Goal: Task Accomplishment & Management: Manage account settings

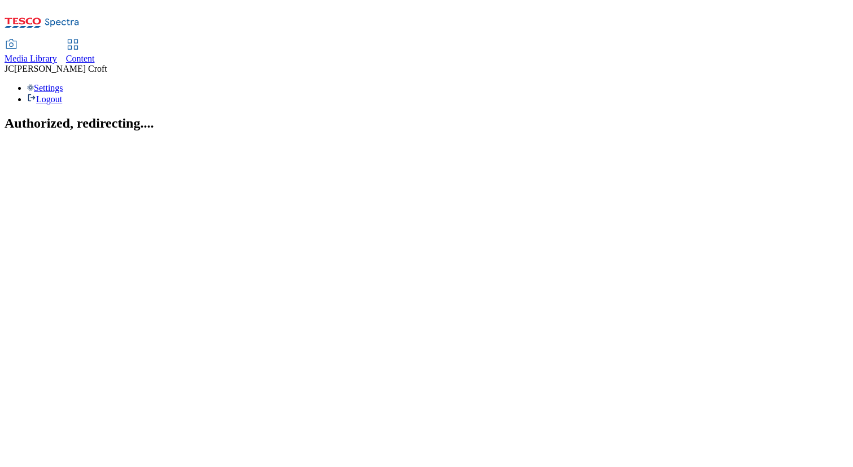
click at [95, 54] on span "Content" at bounding box center [80, 59] width 29 height 10
select select "ghs-uk"
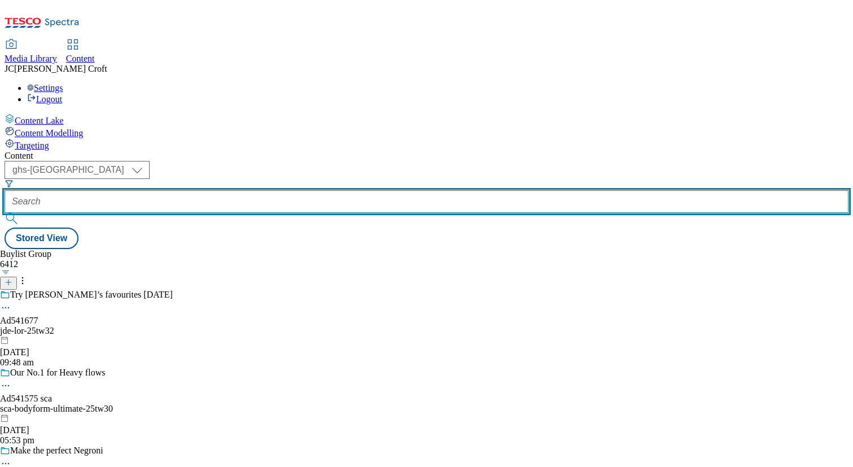
click at [263, 190] on input "text" at bounding box center [427, 201] width 844 height 23
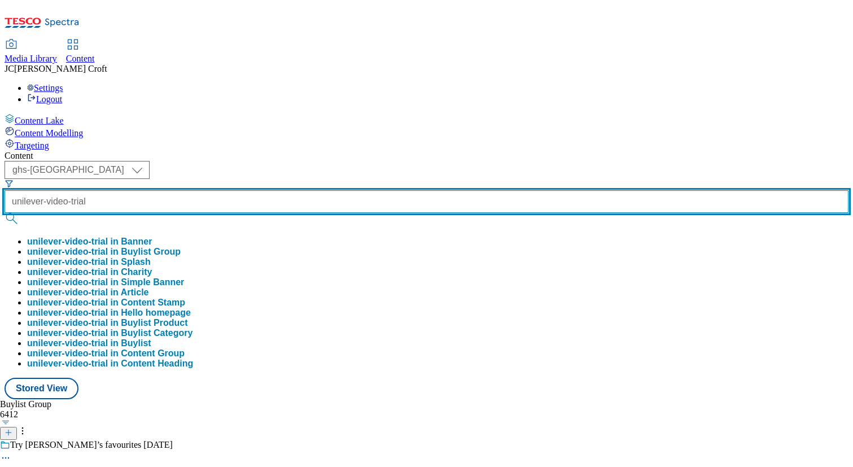
type input "unilever-video-trial"
click at [5, 213] on button "submit" at bounding box center [13, 218] width 16 height 11
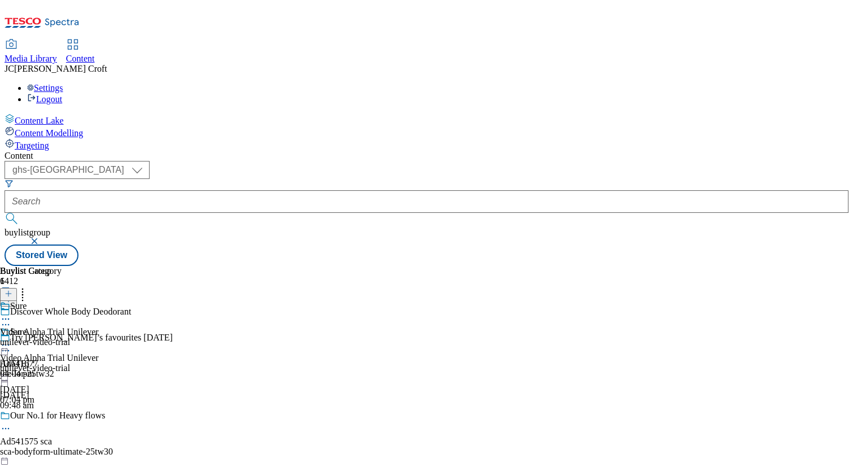
click at [11, 339] on icon at bounding box center [5, 344] width 11 height 11
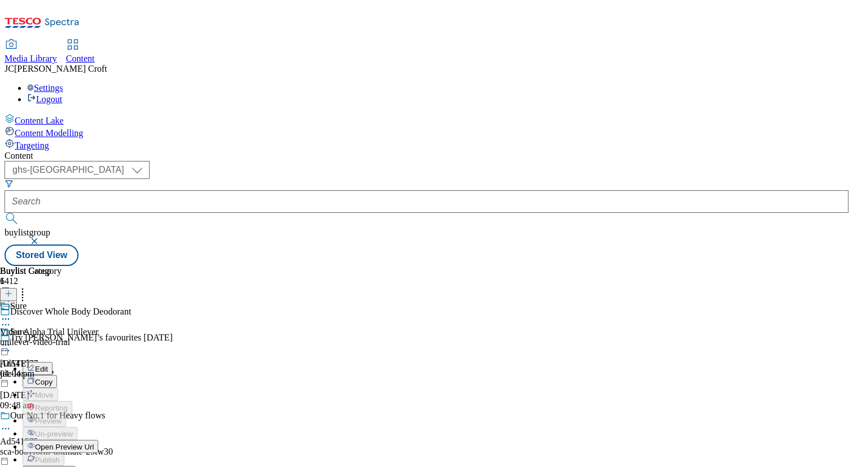
click at [48, 365] on span "Edit" at bounding box center [41, 369] width 13 height 8
select select "tactical"
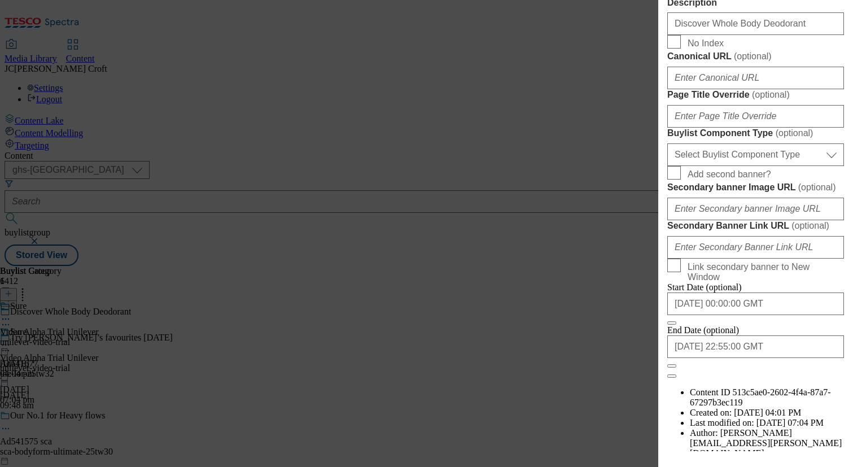
scroll to position [974, 0]
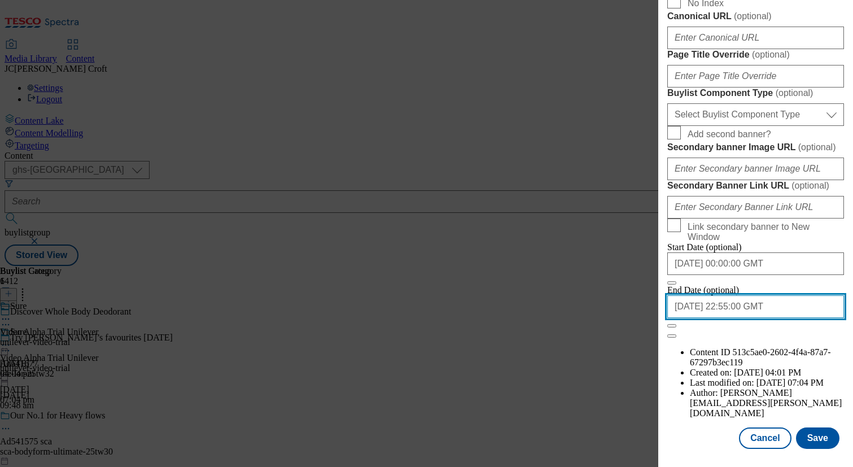
click at [771, 318] on input "2025-09-30 22:55:00 GMT" at bounding box center [756, 306] width 177 height 23
select select "2025"
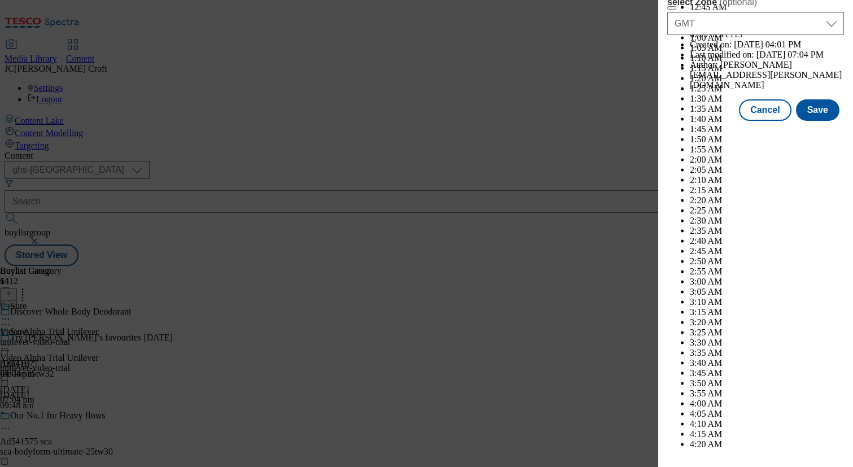
scroll to position [5665, 0]
select select "October"
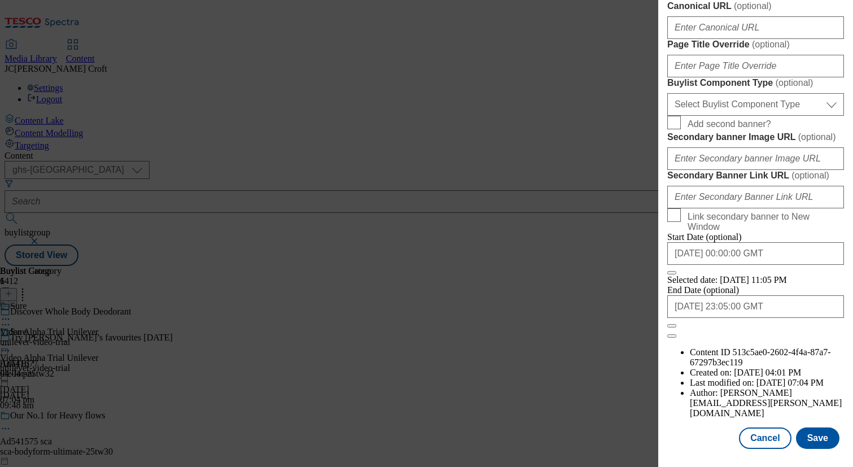
click at [791, 318] on input "2025-10-31 23:05:00 GMT" at bounding box center [756, 306] width 177 height 23
select select "2025"
select select "October"
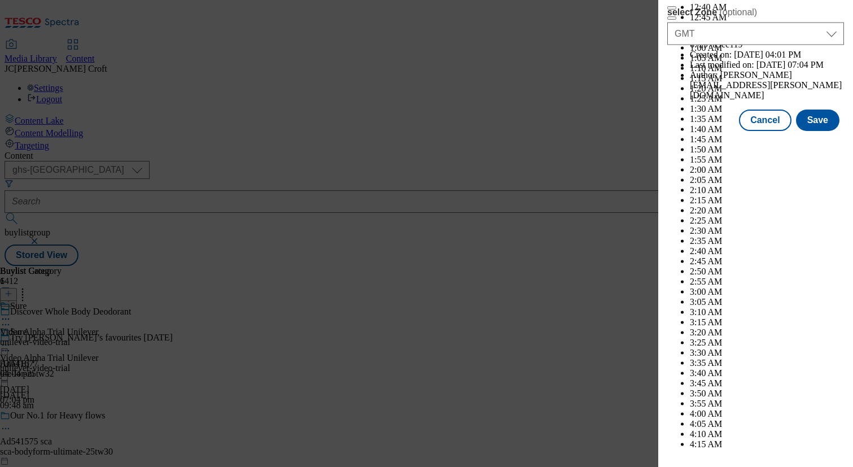
scroll to position [5875, 0]
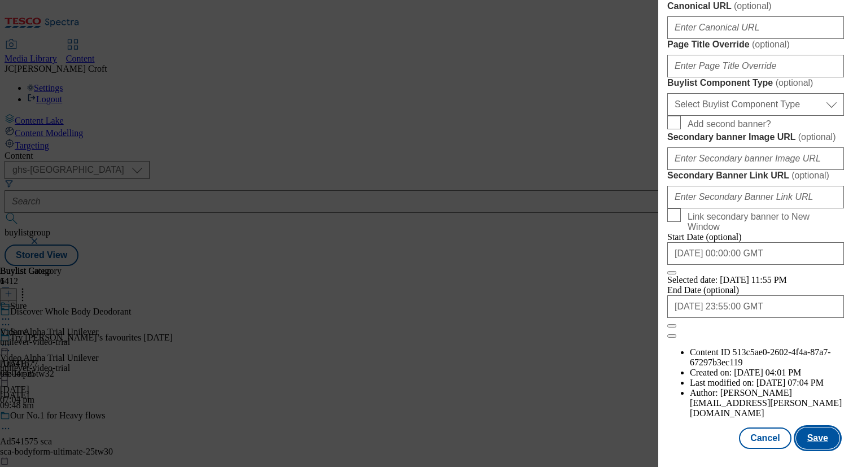
click at [816, 439] on button "Save" at bounding box center [817, 438] width 43 height 21
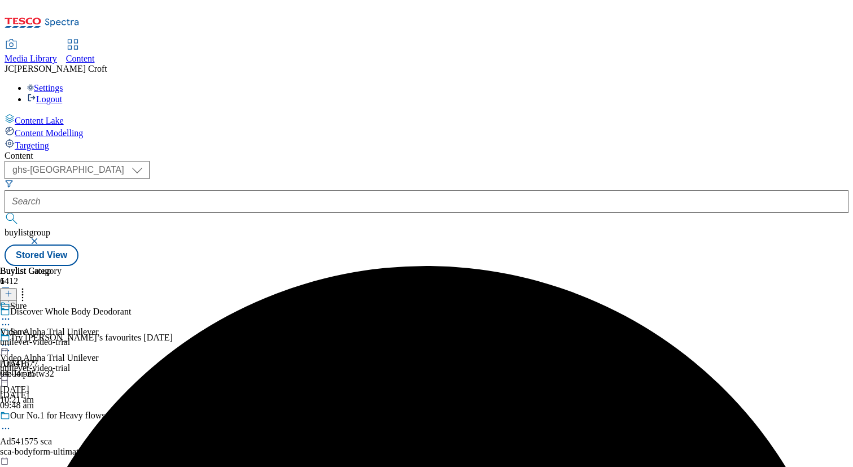
click at [11, 339] on icon at bounding box center [5, 344] width 11 height 11
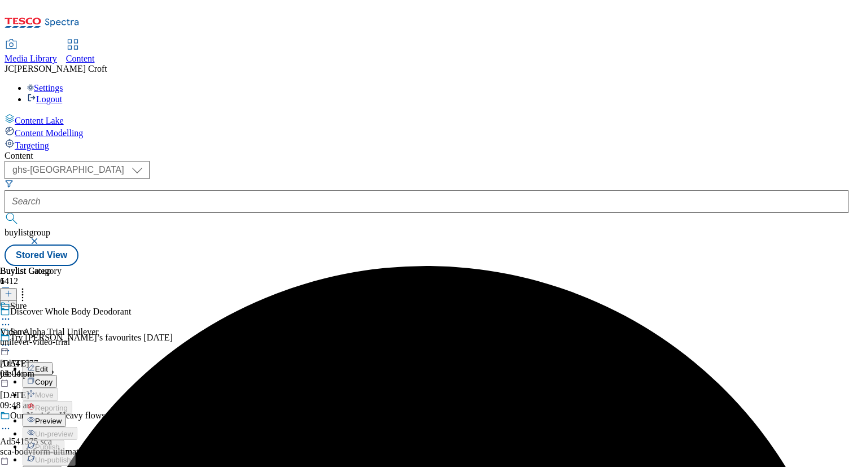
click at [66, 416] on div "Preview" at bounding box center [44, 421] width 43 height 10
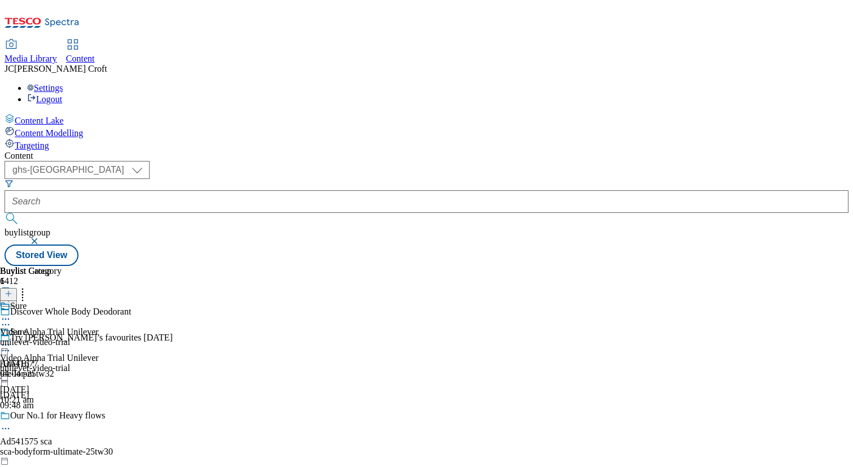
click at [11, 339] on icon at bounding box center [5, 344] width 11 height 11
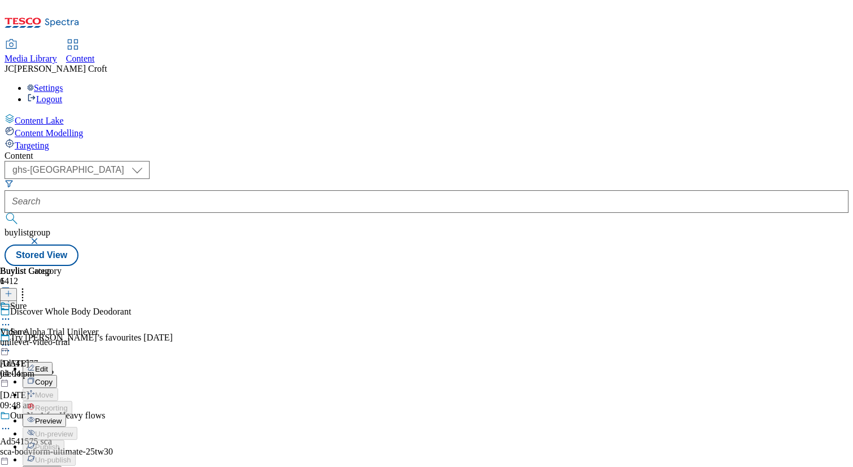
click at [62, 417] on span "Preview" at bounding box center [48, 421] width 27 height 8
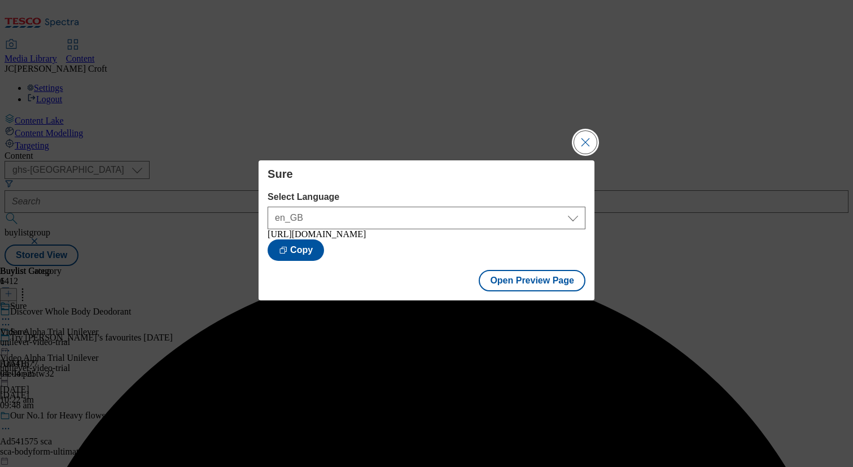
click at [586, 136] on button "Close Modal" at bounding box center [585, 142] width 23 height 23
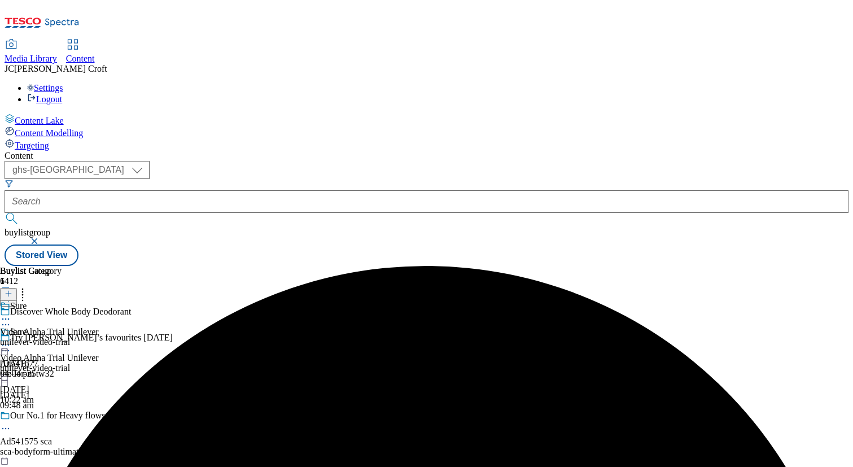
click at [11, 339] on icon at bounding box center [5, 344] width 11 height 11
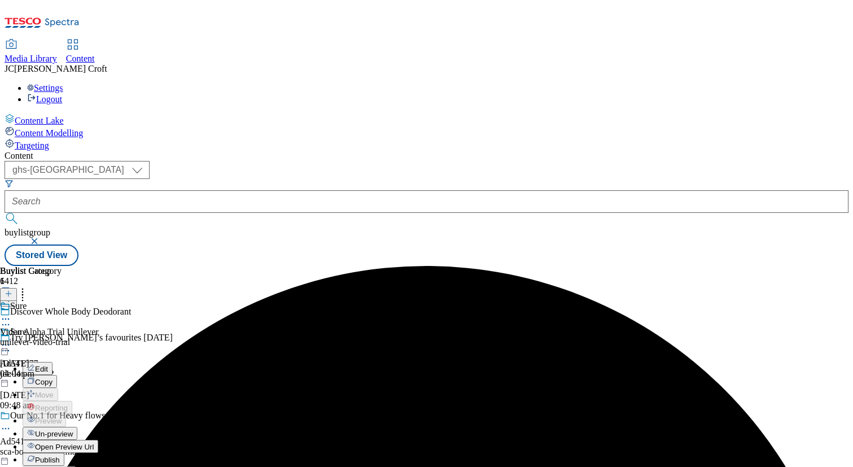
click at [64, 453] on button "Publish" at bounding box center [44, 459] width 42 height 13
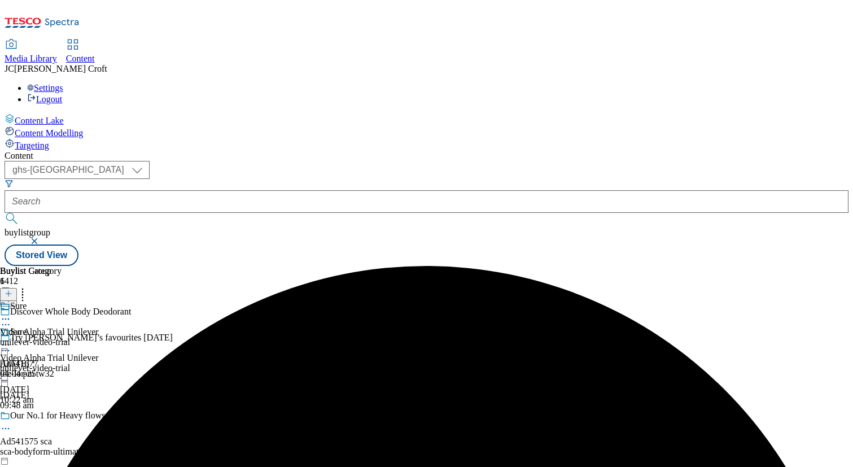
click at [41, 238] on button "button" at bounding box center [35, 241] width 11 height 7
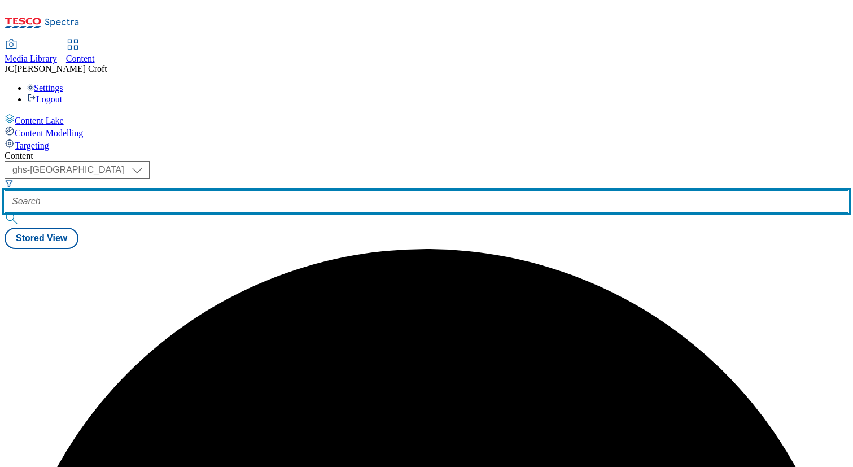
click at [290, 190] on input "text" at bounding box center [427, 201] width 844 height 23
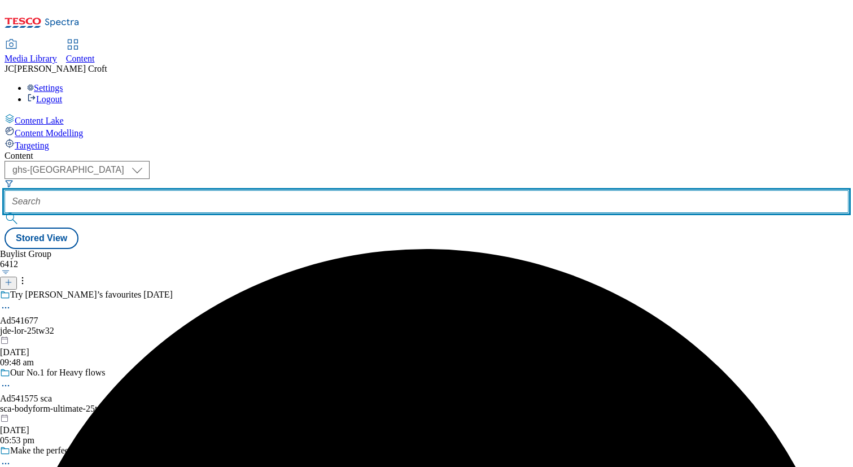
paste input "kcandrex-video-trial"
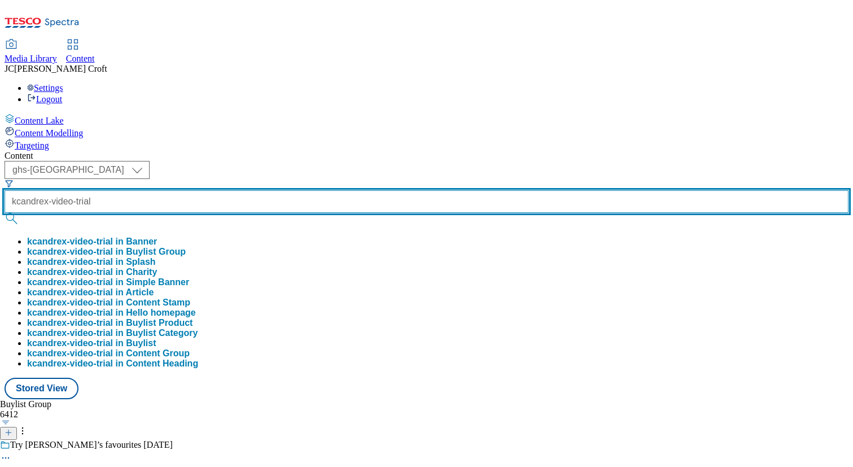
type input "kcandrex-video-trial"
click at [5, 213] on button "submit" at bounding box center [13, 218] width 16 height 11
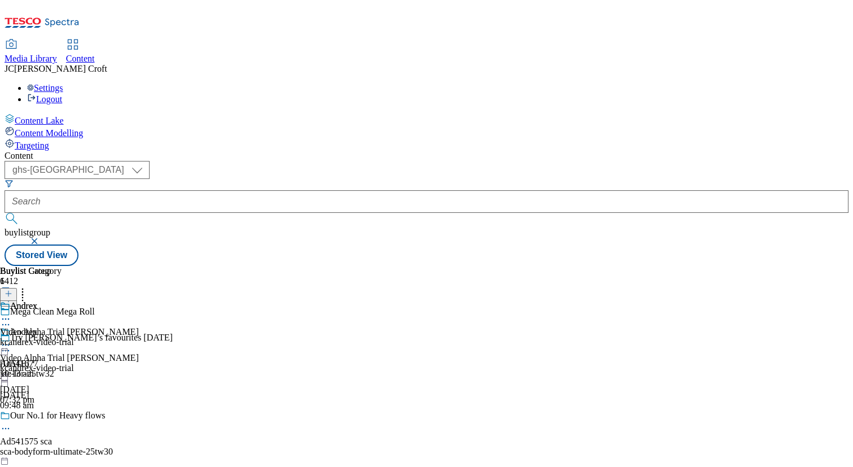
click at [7, 345] on circle at bounding box center [6, 346] width 2 height 2
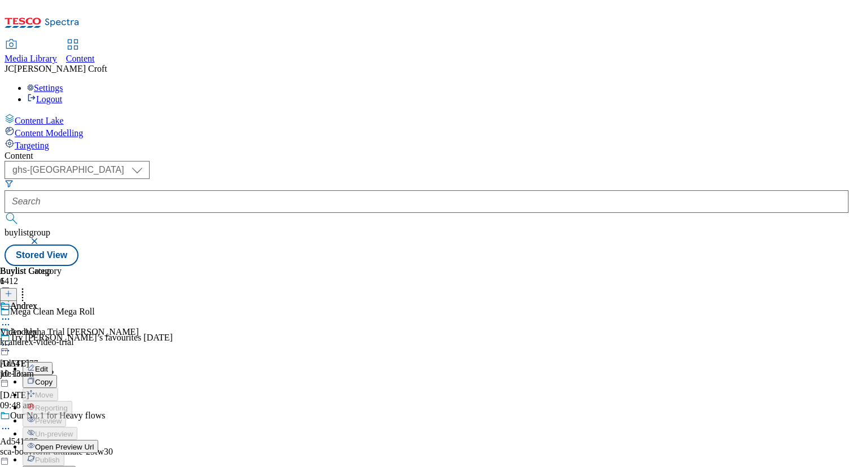
click at [139, 362] on li "Edit" at bounding box center [81, 368] width 116 height 13
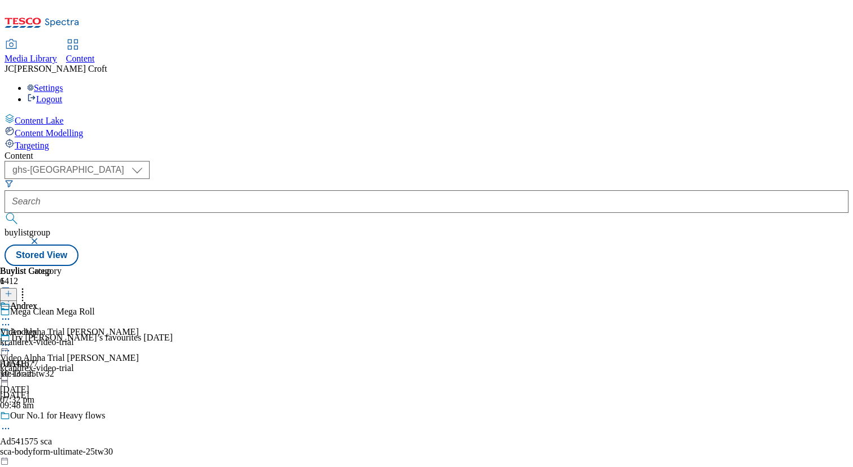
click at [11, 339] on icon at bounding box center [5, 344] width 11 height 11
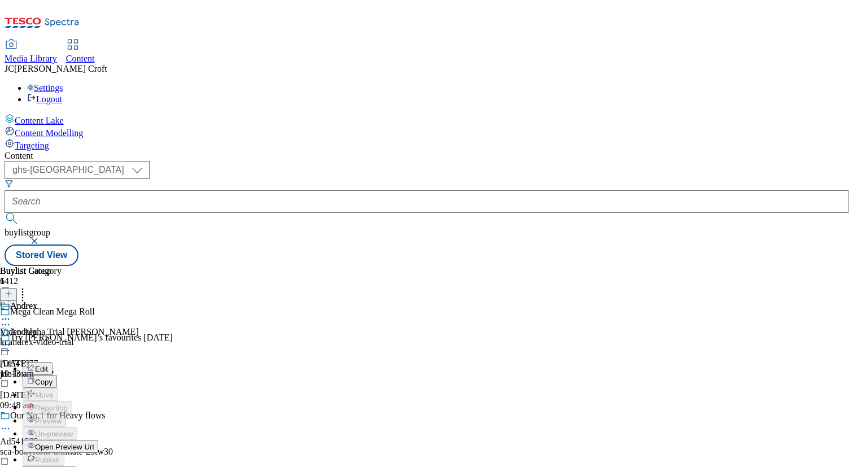
click at [48, 365] on span "Edit" at bounding box center [41, 369] width 13 height 8
select select "tactical"
select select "supplier funded long term >4 weeks"
select select "dunnhumby"
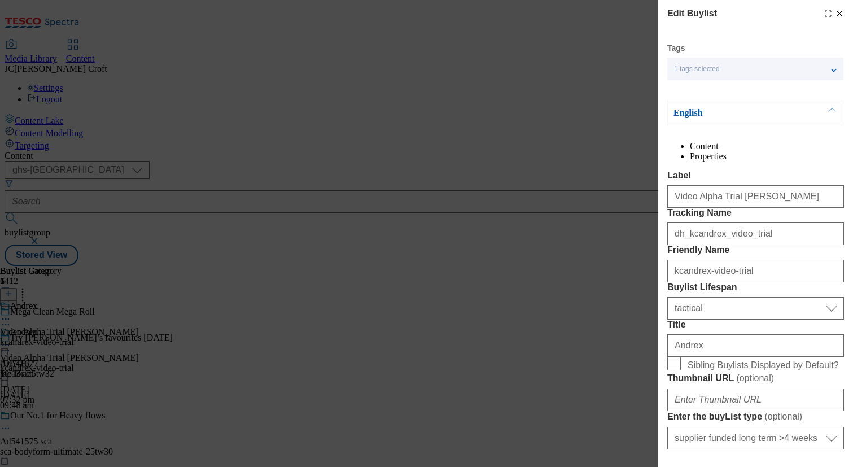
scroll to position [974, 0]
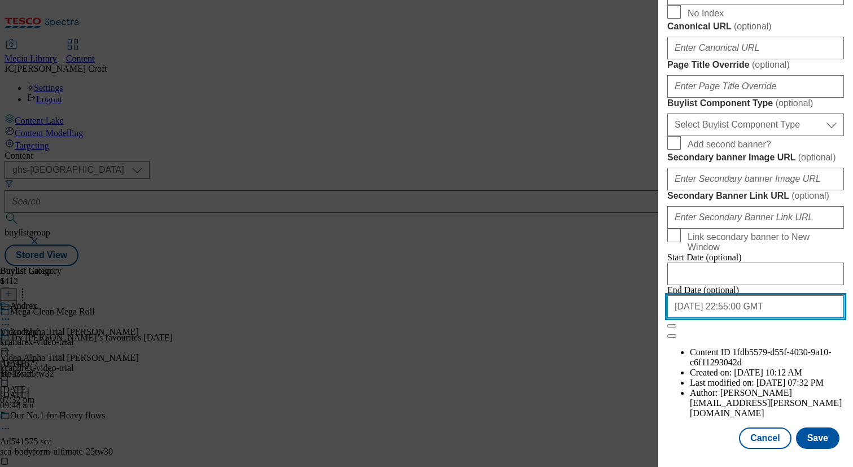
click at [771, 318] on input "2025-09-30 22:55:00 GMT" at bounding box center [756, 306] width 177 height 23
select select "2025"
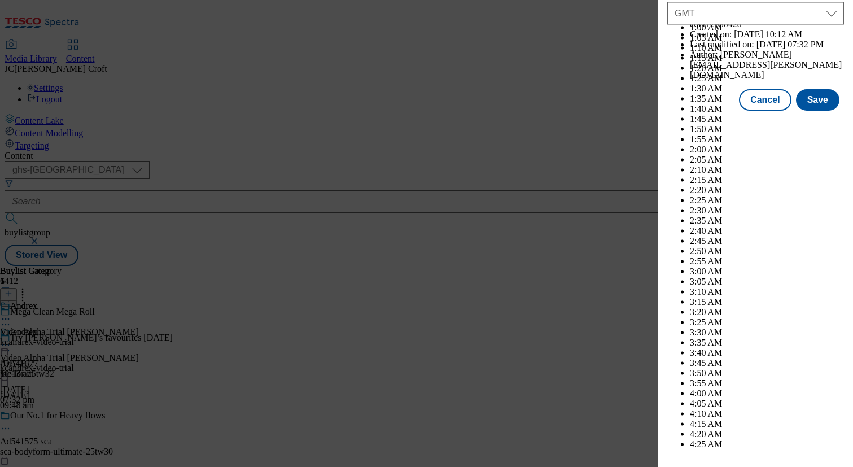
scroll to position [5665, 0]
select select "October"
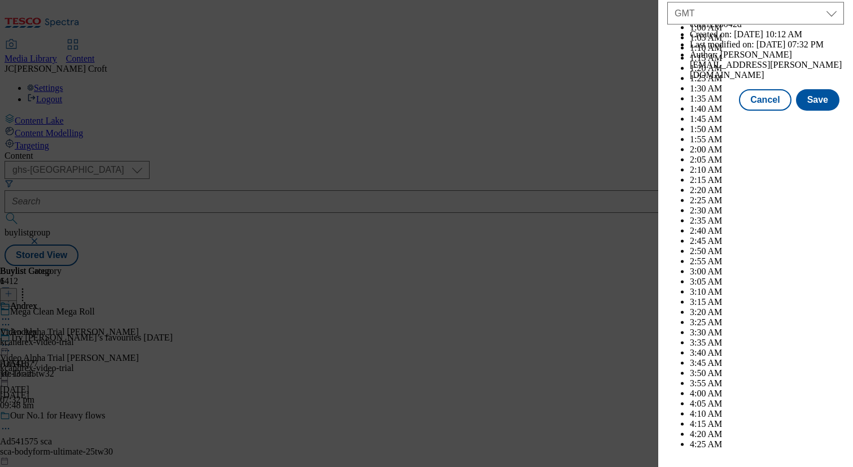
scroll to position [5875, 0]
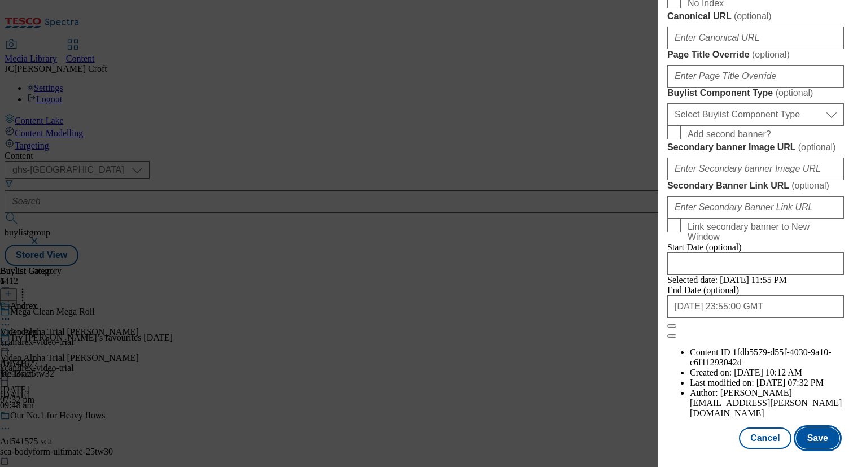
click at [804, 437] on button "Save" at bounding box center [817, 438] width 43 height 21
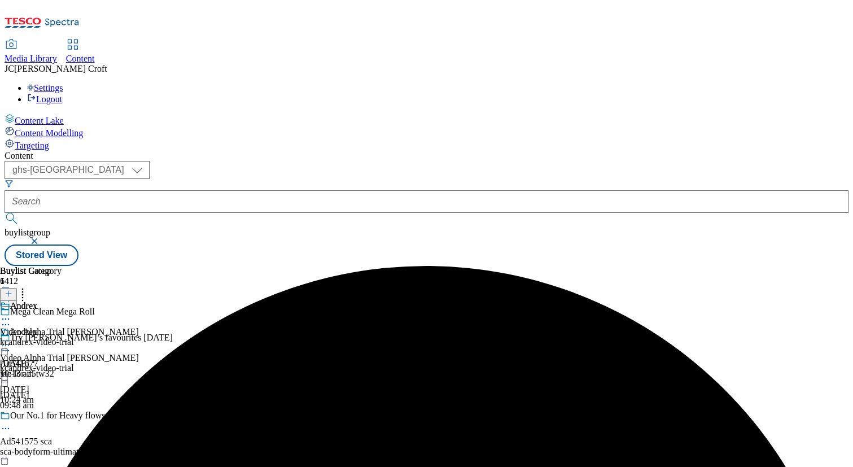
click at [11, 339] on icon at bounding box center [5, 344] width 11 height 11
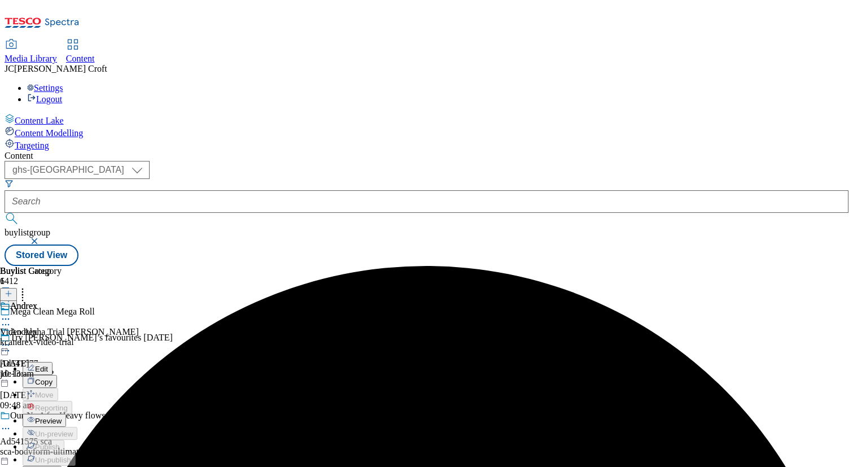
click at [62, 417] on span "Preview" at bounding box center [48, 421] width 27 height 8
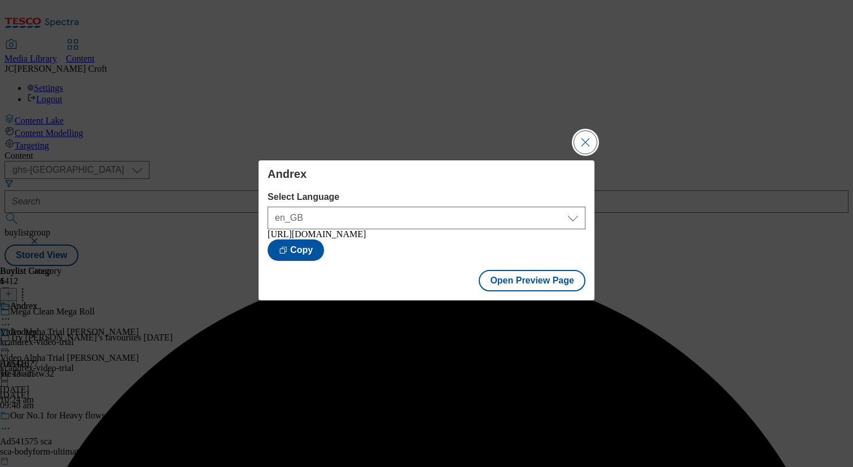
click at [581, 142] on button "Close Modal" at bounding box center [585, 142] width 23 height 23
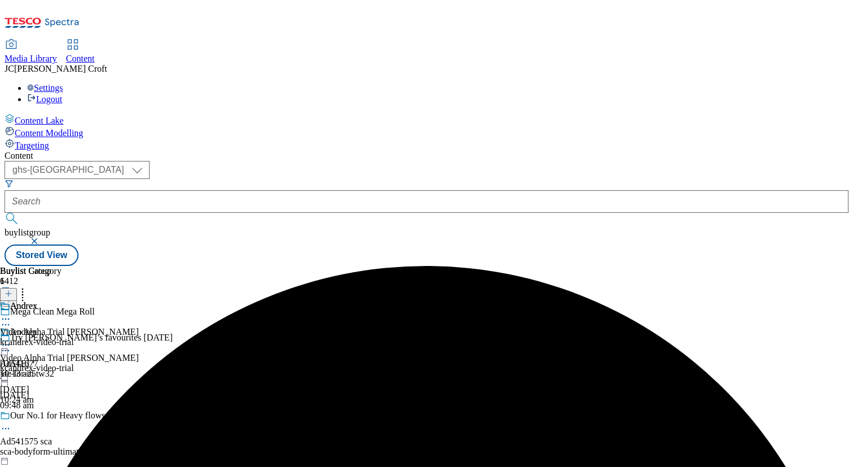
click at [11, 339] on icon at bounding box center [5, 344] width 11 height 11
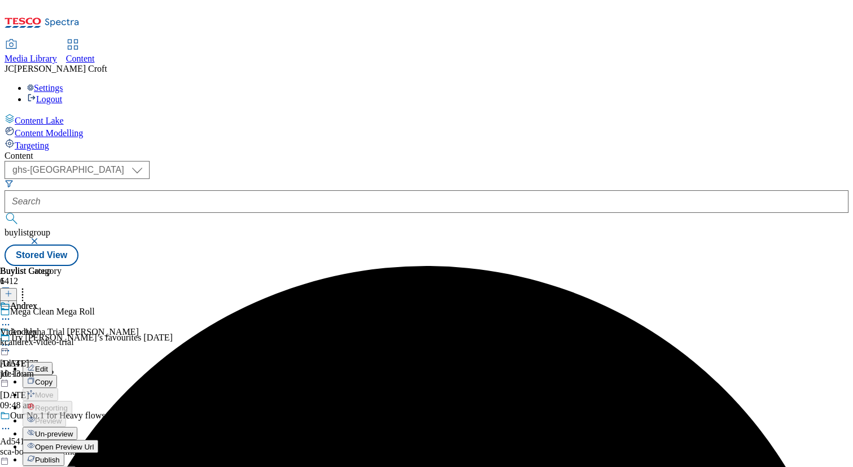
click at [60, 456] on span "Publish" at bounding box center [47, 460] width 25 height 8
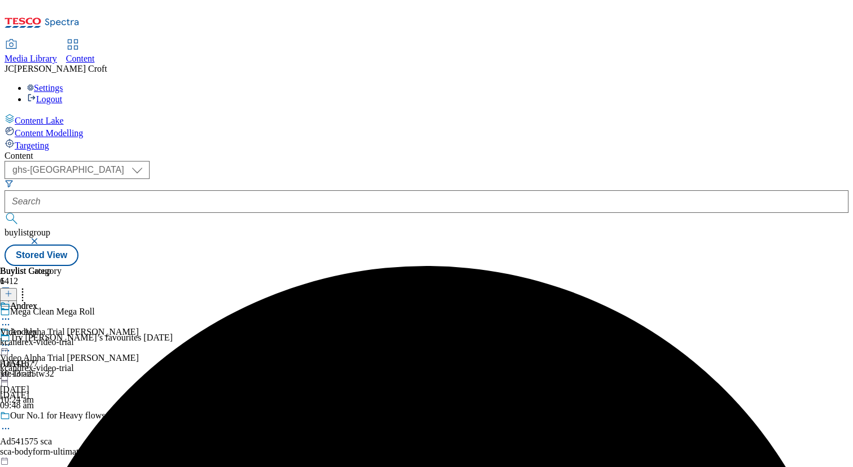
click at [50, 228] on span "buylistgroup" at bounding box center [28, 233] width 46 height 10
click at [41, 238] on button "button" at bounding box center [35, 241] width 11 height 7
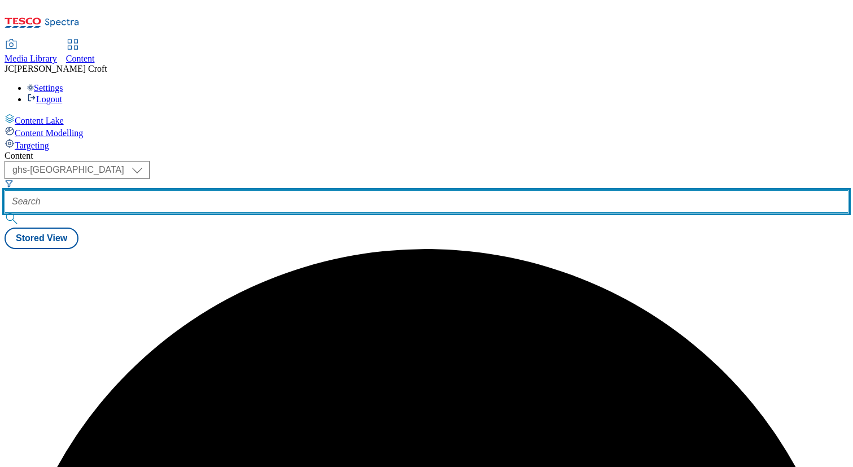
click at [282, 190] on input "text" at bounding box center [427, 201] width 844 height 23
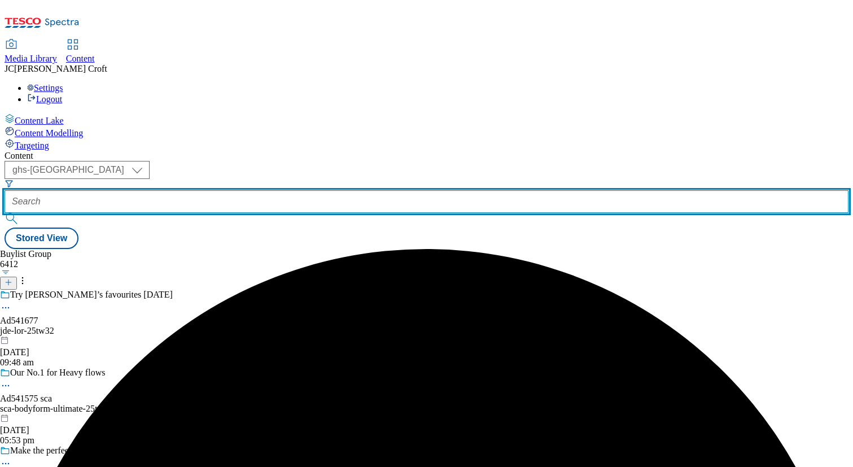
paste input "pandg-video-trial"
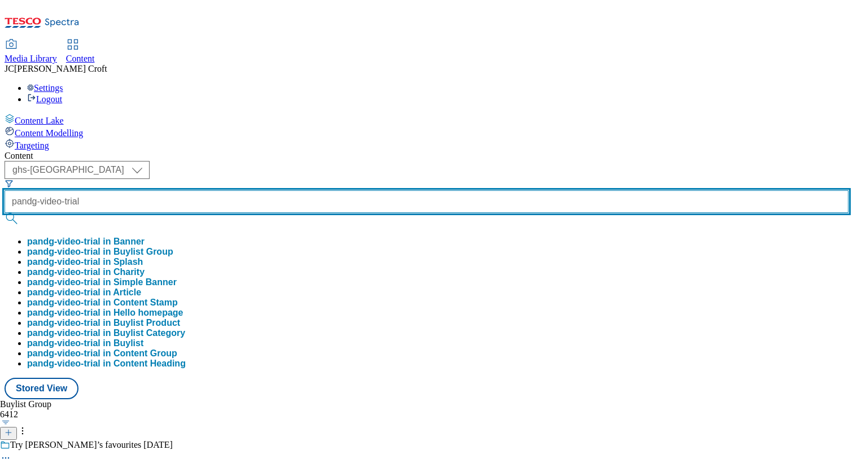
type input "pandg-video-trial"
click at [5, 213] on button "submit" at bounding box center [13, 218] width 16 height 11
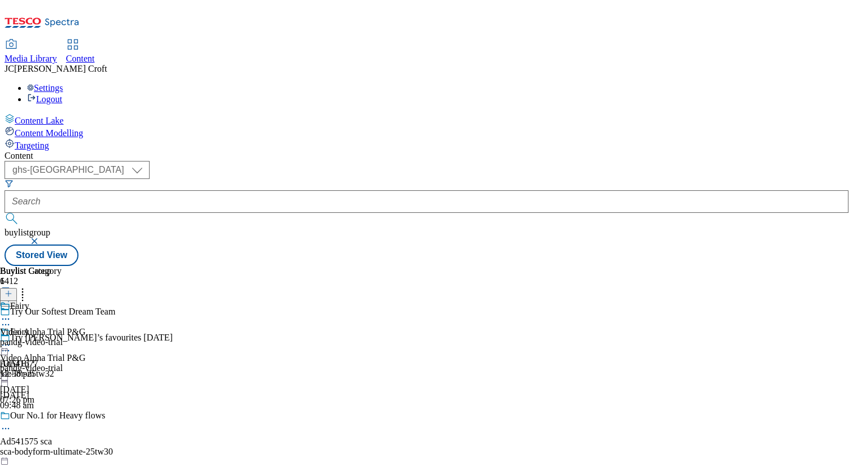
click at [11, 339] on icon at bounding box center [5, 344] width 11 height 11
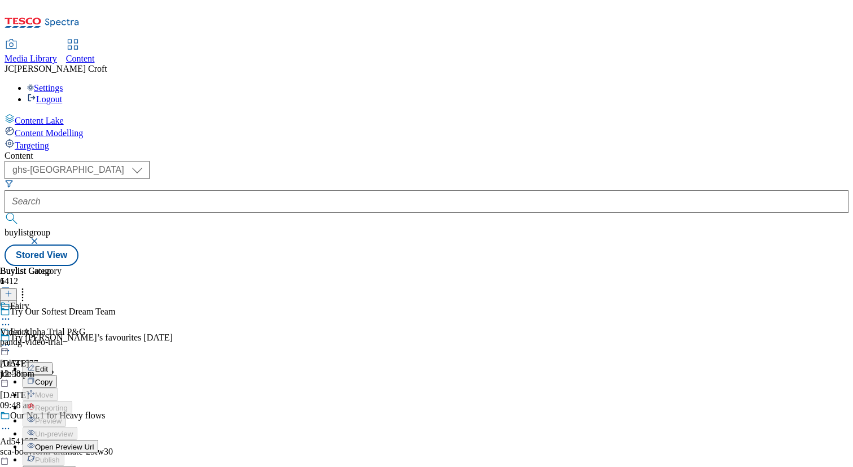
click at [48, 365] on span "Edit" at bounding box center [41, 369] width 13 height 8
select select "tactical"
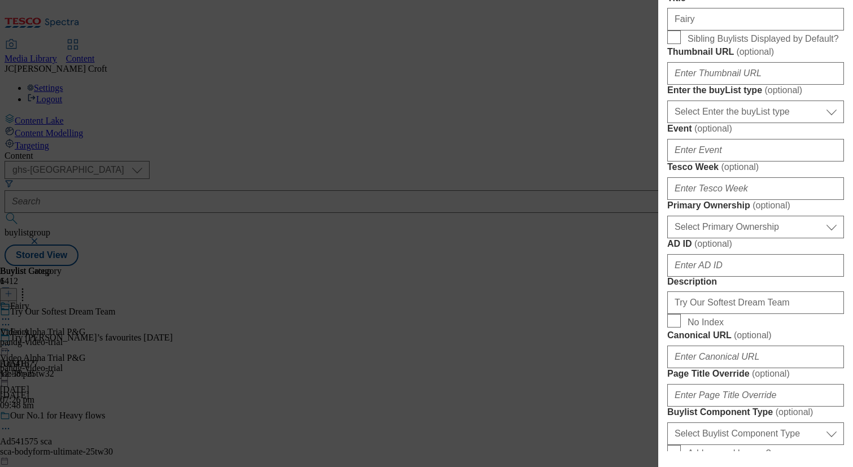
scroll to position [974, 0]
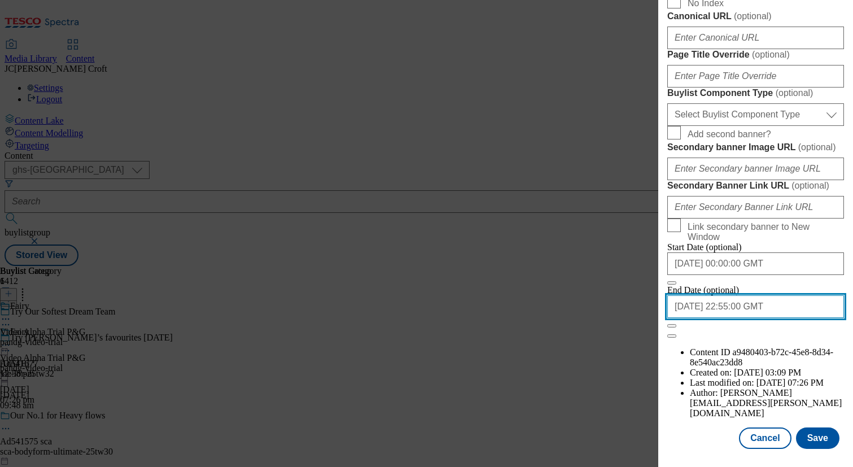
click at [778, 318] on input "2025-09-30 22:55:00 GMT" at bounding box center [756, 306] width 177 height 23
select select "2025"
select select "September"
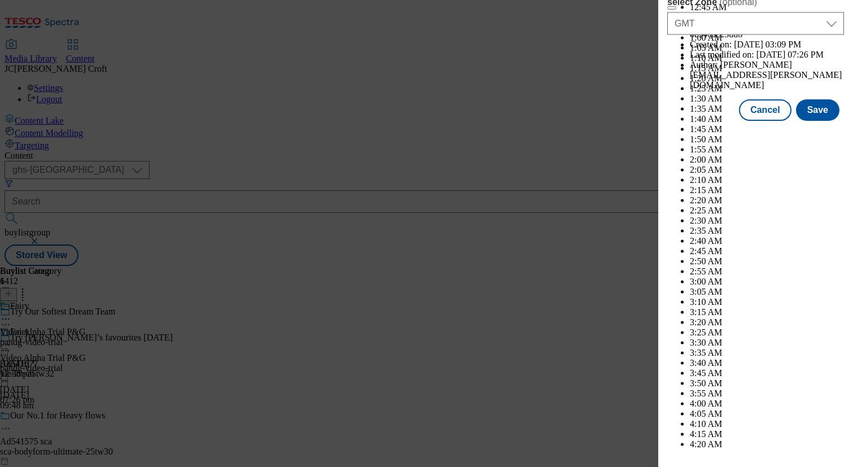
scroll to position [5875, 0]
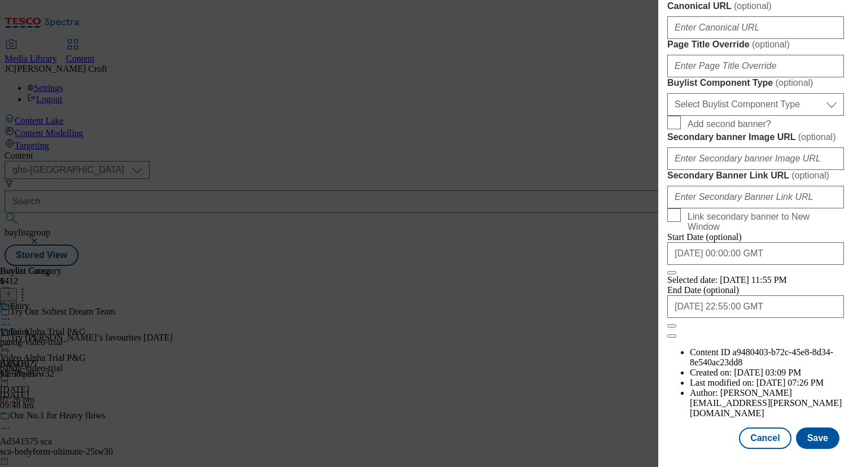
click at [766, 318] on input "2025-09-30 22:55:00 GMT" at bounding box center [756, 306] width 177 height 23
select select "2025"
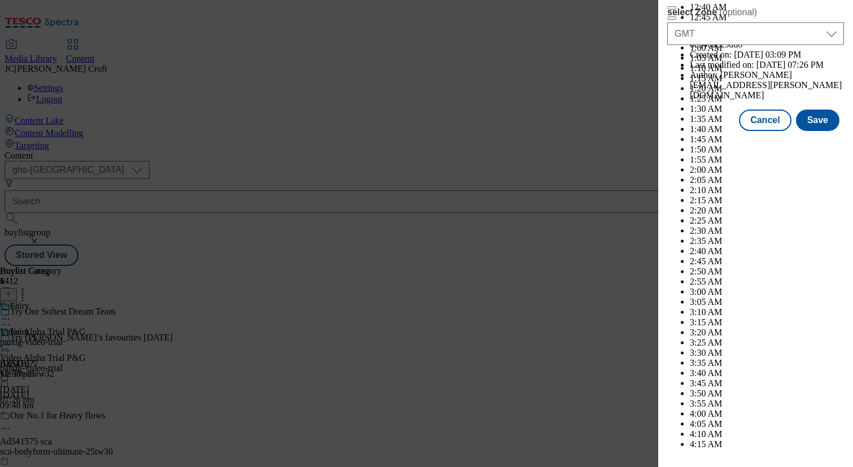
select select "October"
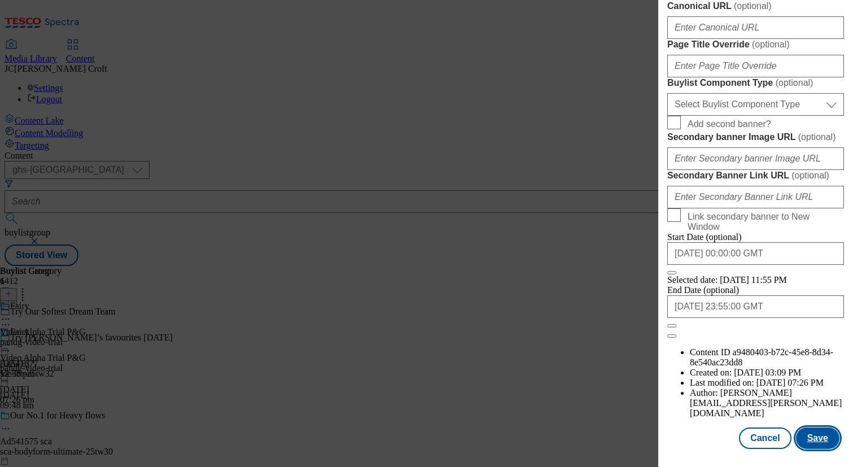
click at [813, 433] on button "Save" at bounding box center [817, 438] width 43 height 21
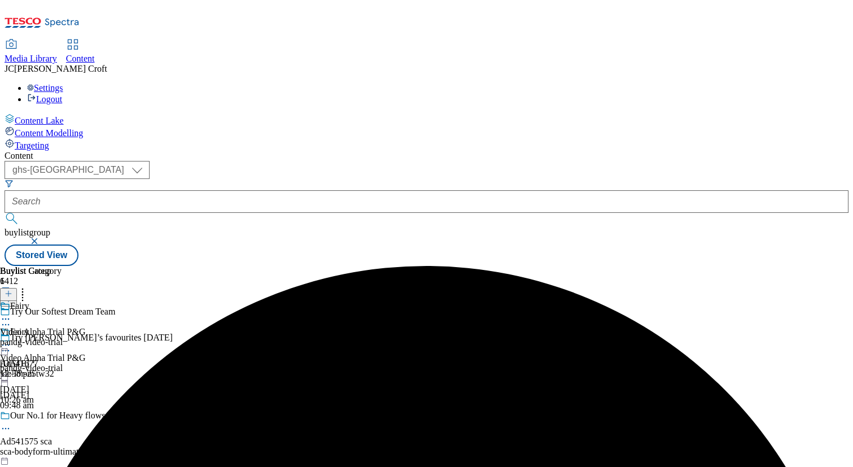
click at [11, 339] on icon at bounding box center [5, 344] width 11 height 11
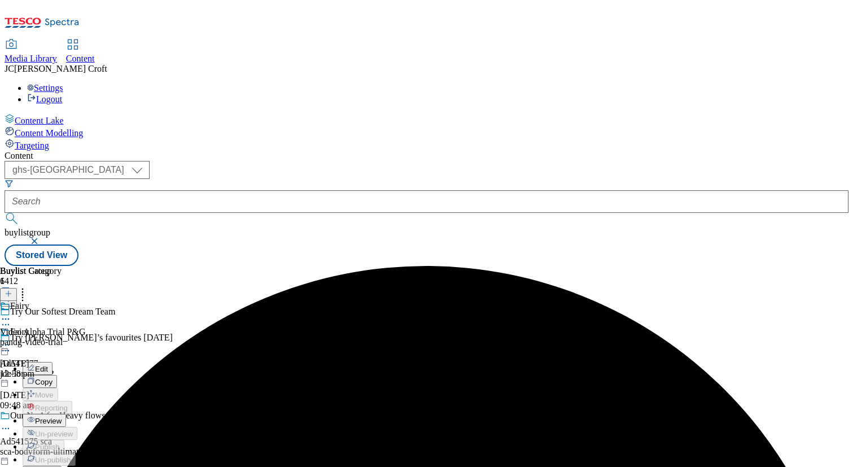
click at [62, 417] on span "Preview" at bounding box center [48, 421] width 27 height 8
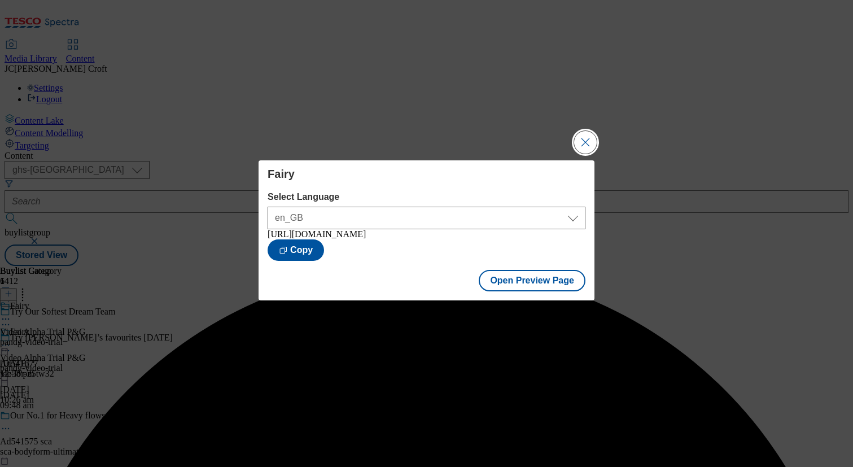
click at [581, 143] on button "Close Modal" at bounding box center [585, 142] width 23 height 23
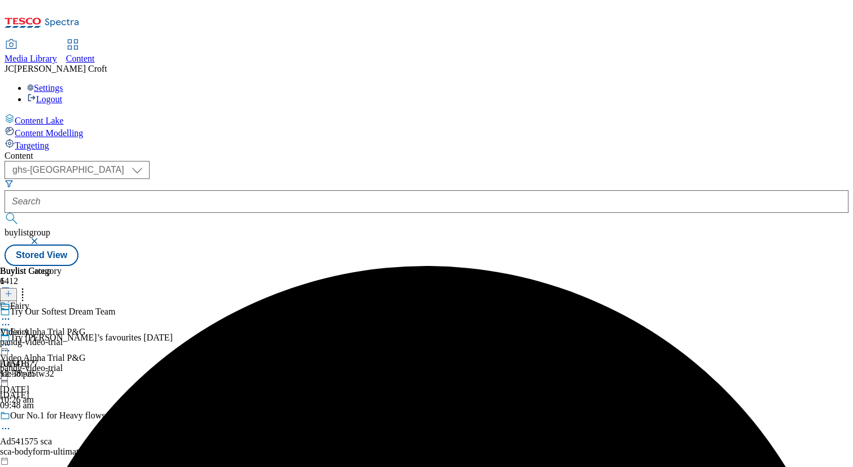
click at [11, 339] on icon at bounding box center [5, 344] width 11 height 11
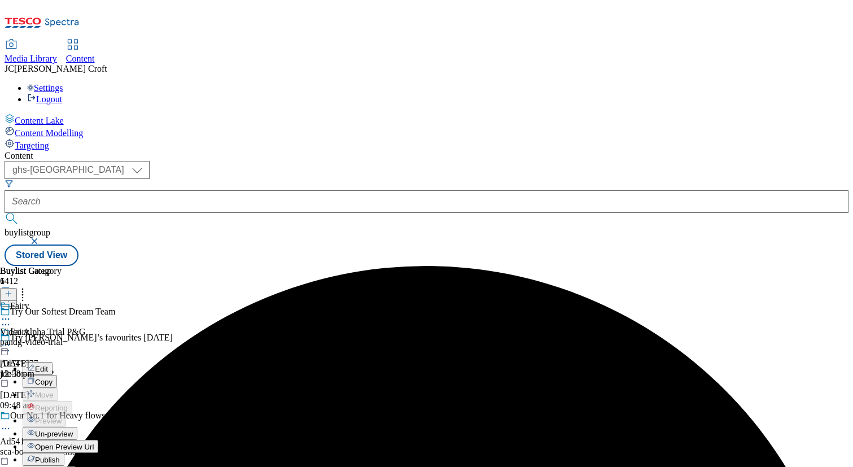
click at [60, 456] on span "Publish" at bounding box center [47, 460] width 25 height 8
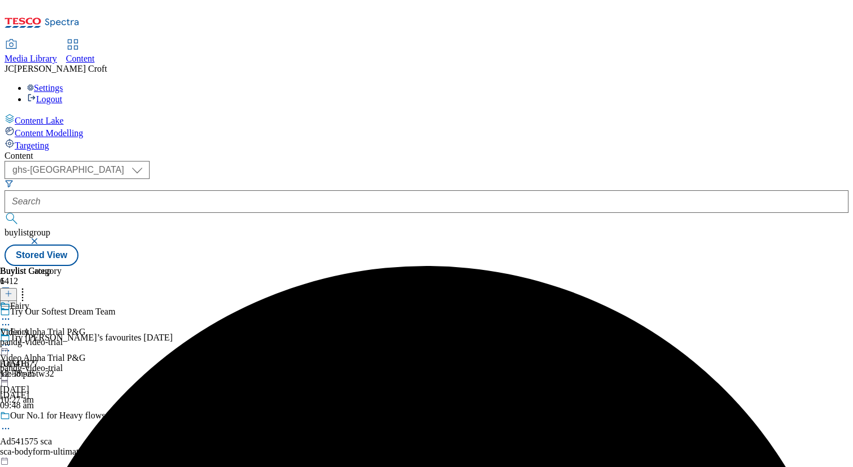
click at [41, 238] on button "button" at bounding box center [35, 241] width 11 height 7
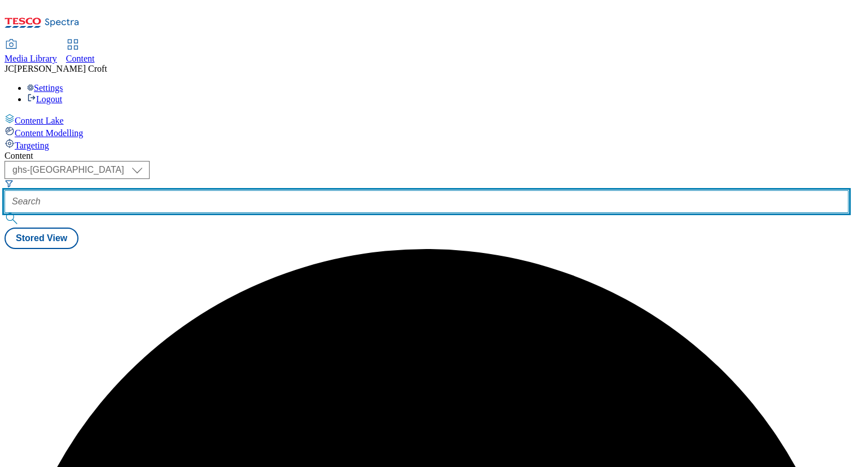
click at [251, 190] on input "text" at bounding box center [427, 201] width 844 height 23
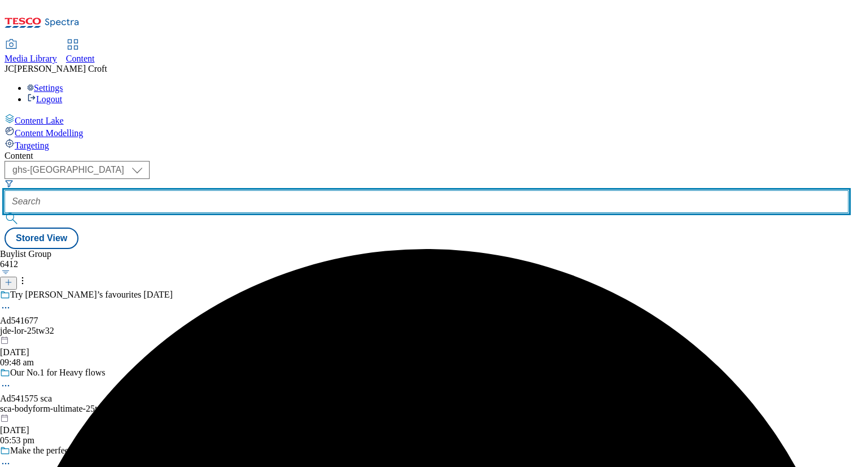
paste input "trek-video-trial"
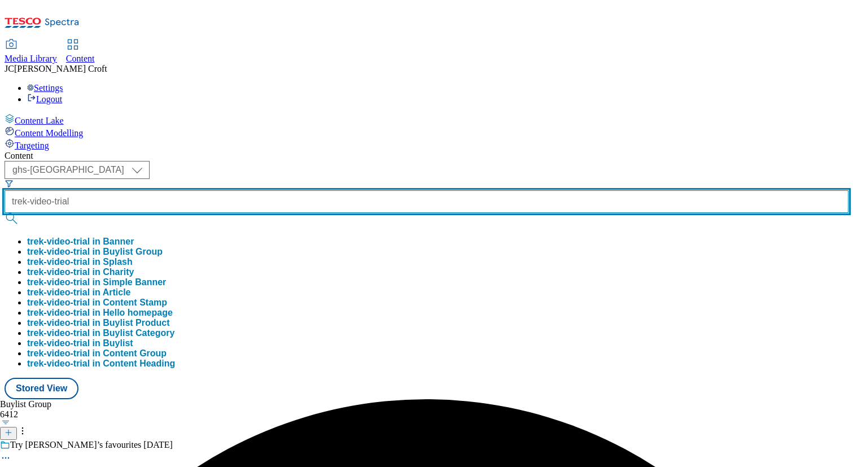
type input "trek-video-trial"
click at [5, 213] on button "submit" at bounding box center [13, 218] width 16 height 11
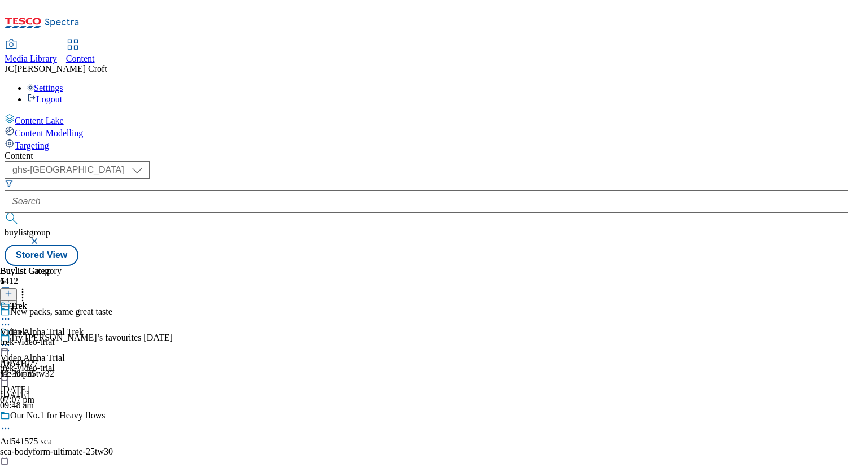
click at [11, 339] on icon at bounding box center [5, 344] width 11 height 11
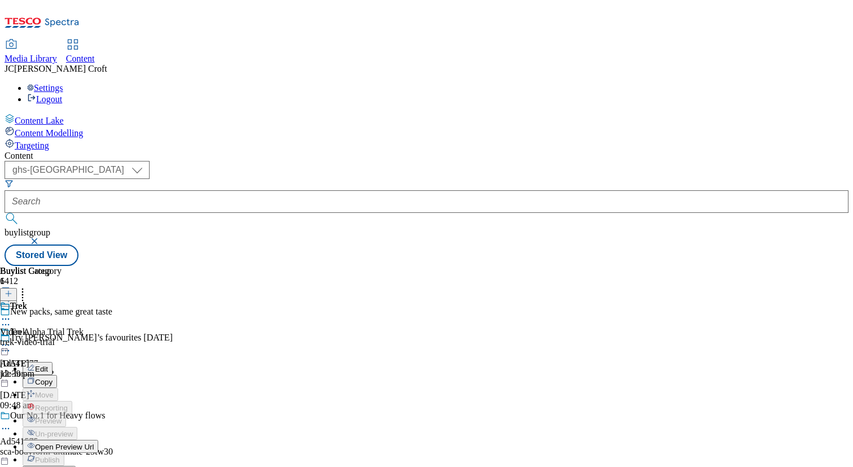
click at [48, 365] on span "Edit" at bounding box center [41, 369] width 13 height 8
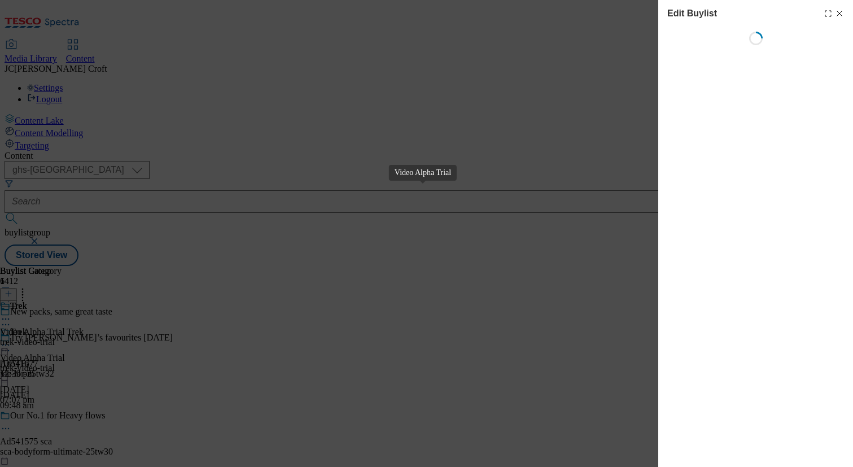
select select "tactical"
select select "dunnhumby"
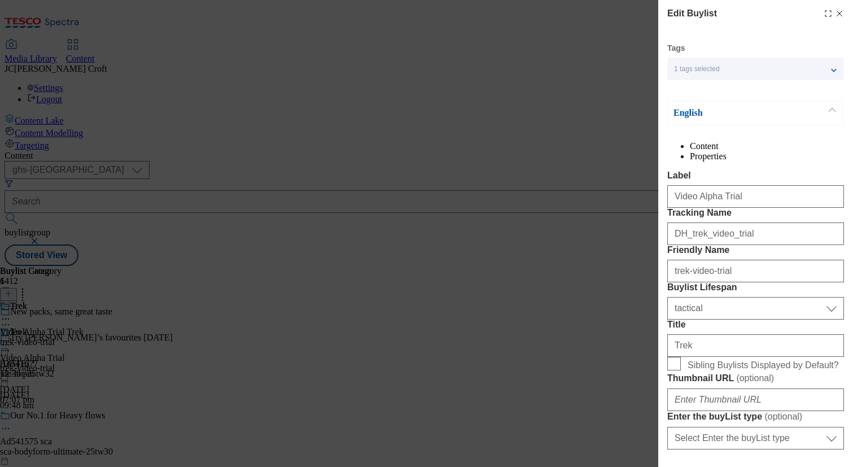
scroll to position [974, 0]
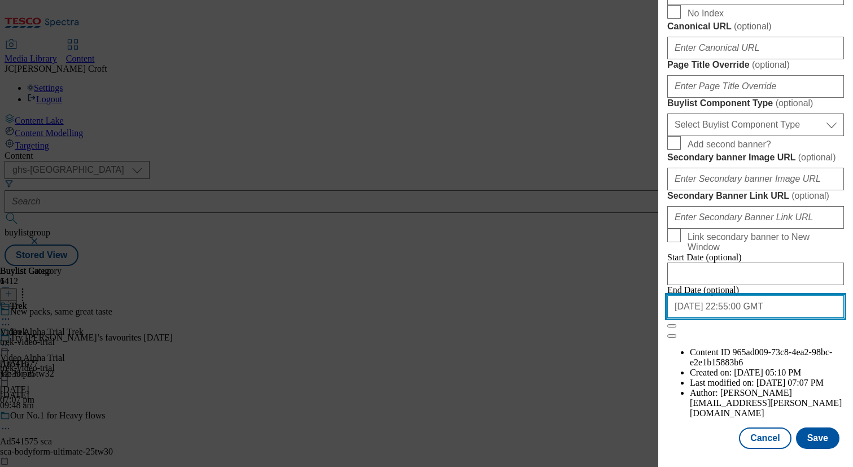
click at [776, 318] on input "2025-09-30 22:55:00 GMT" at bounding box center [756, 306] width 177 height 23
select select "2025"
select select "September"
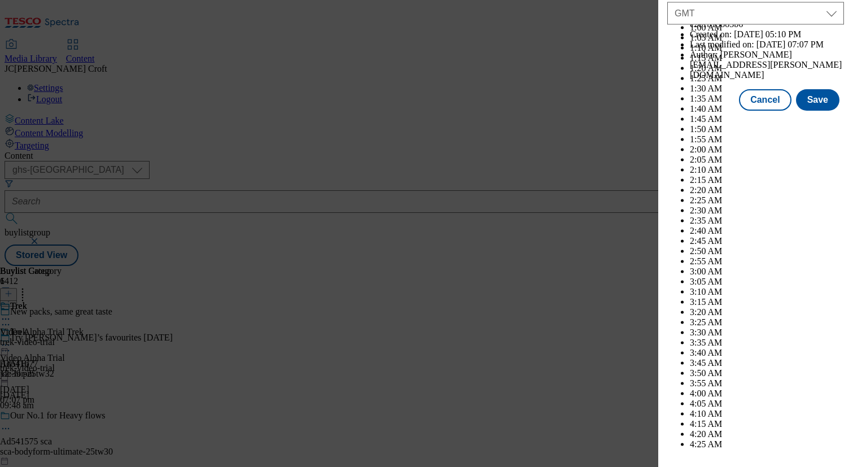
scroll to position [5875, 0]
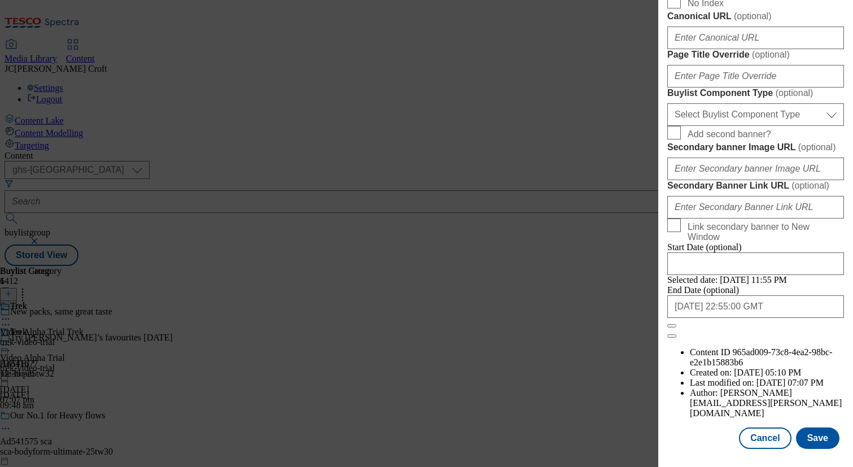
click at [768, 318] on input "2025-09-30 22:55:00 GMT" at bounding box center [756, 306] width 177 height 23
select select "2025"
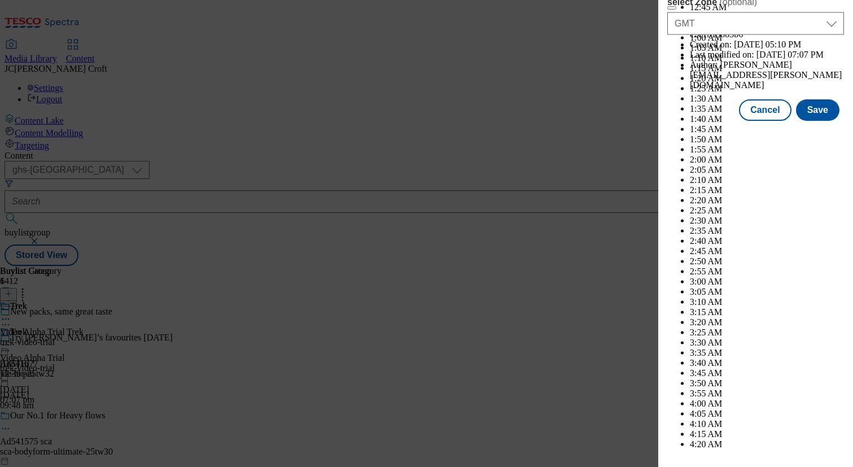
select select "October"
click at [809, 121] on button "Save" at bounding box center [817, 109] width 43 height 21
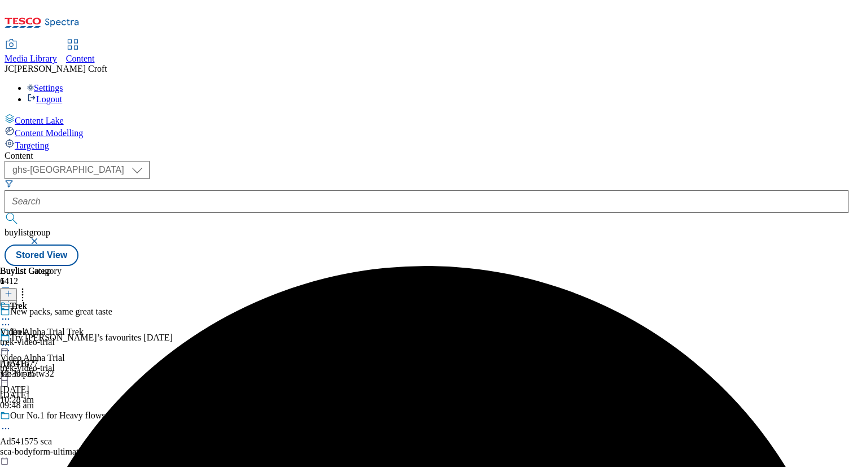
click at [11, 339] on icon at bounding box center [5, 344] width 11 height 11
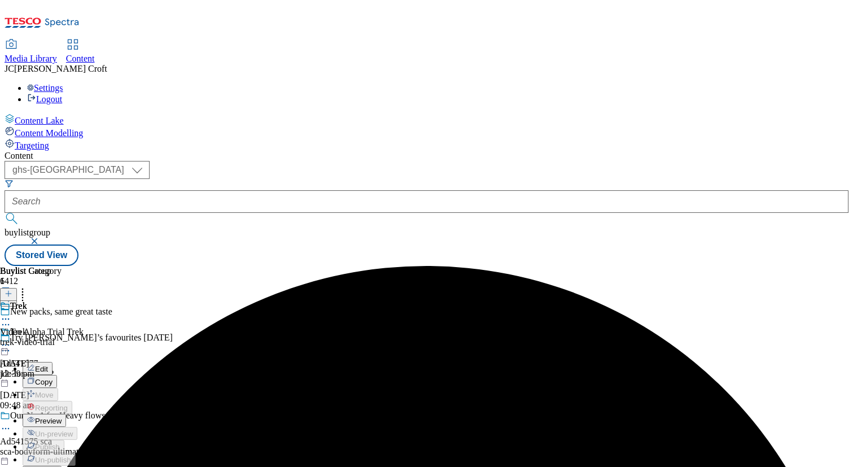
click at [66, 414] on button "Preview" at bounding box center [44, 420] width 43 height 13
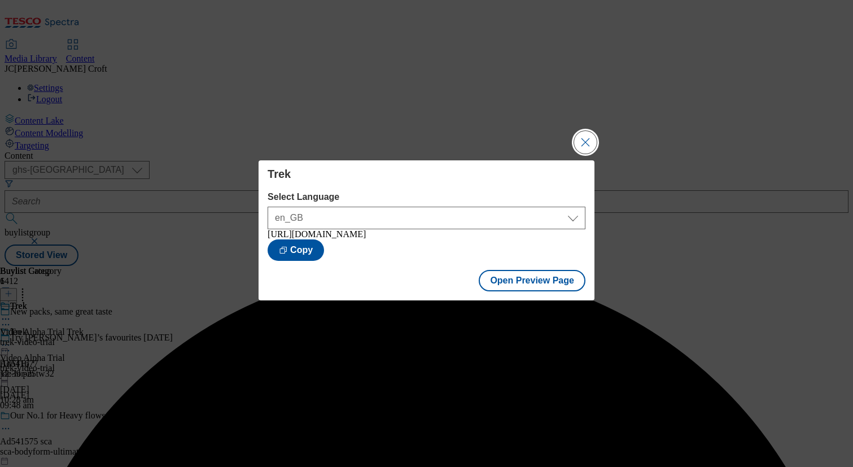
click at [585, 141] on button "Close Modal" at bounding box center [585, 142] width 23 height 23
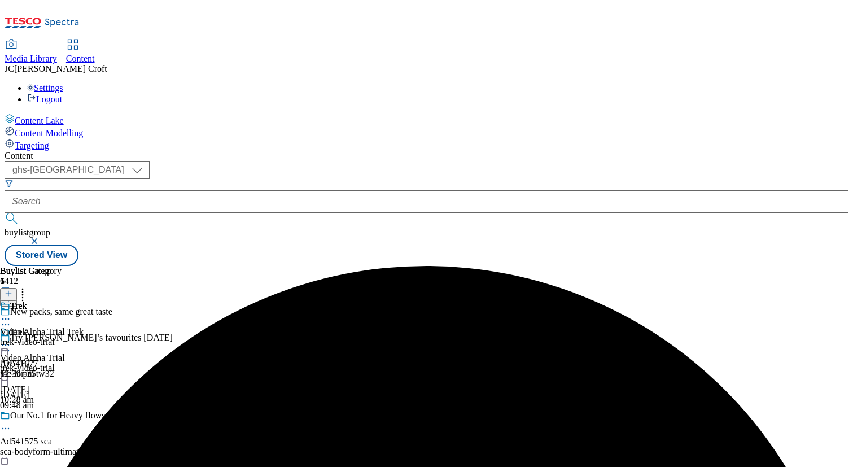
click at [11, 339] on icon at bounding box center [5, 344] width 11 height 11
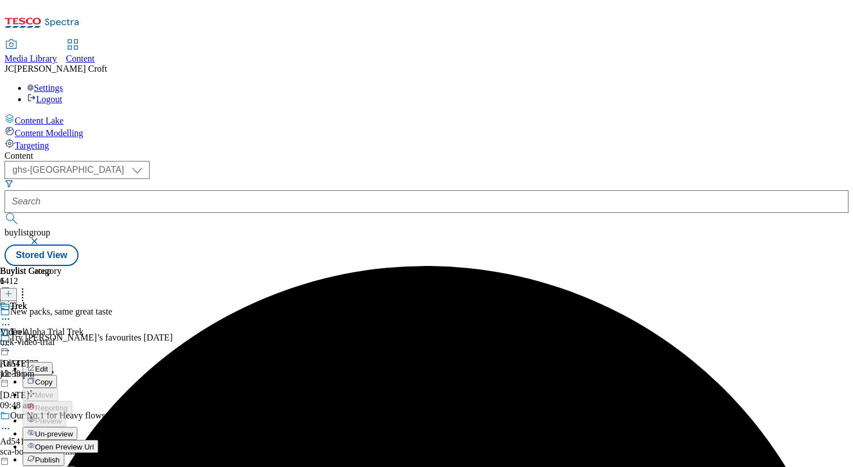
click at [60, 456] on span "Publish" at bounding box center [47, 460] width 25 height 8
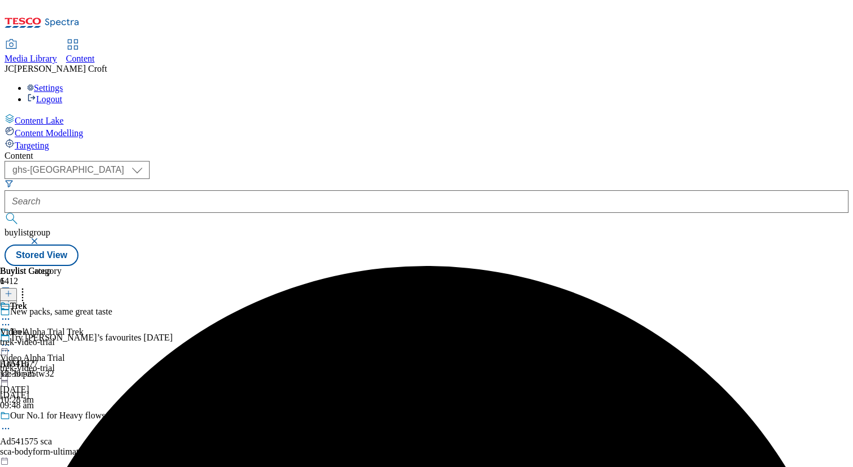
click at [41, 238] on button "button" at bounding box center [35, 241] width 11 height 7
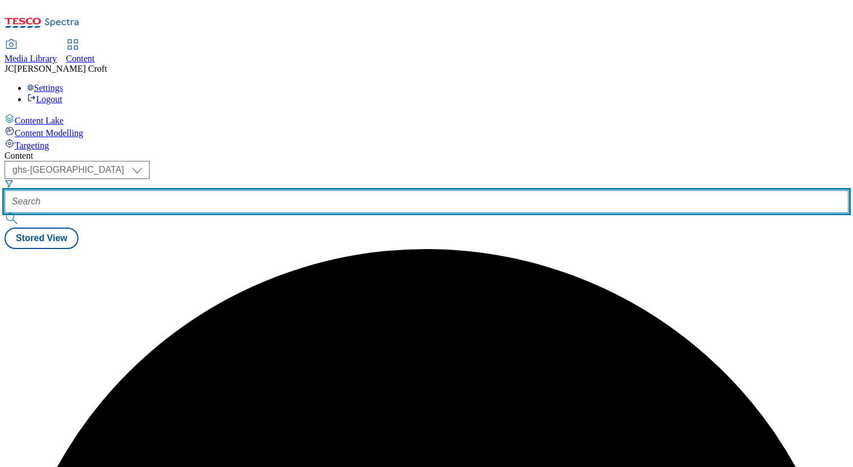
click at [290, 190] on input "text" at bounding box center [427, 201] width 844 height 23
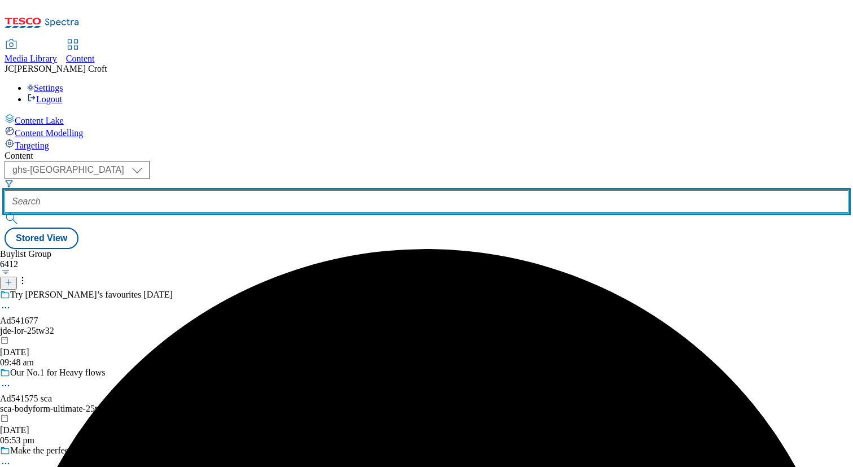
paste input "berocca-video-trial"
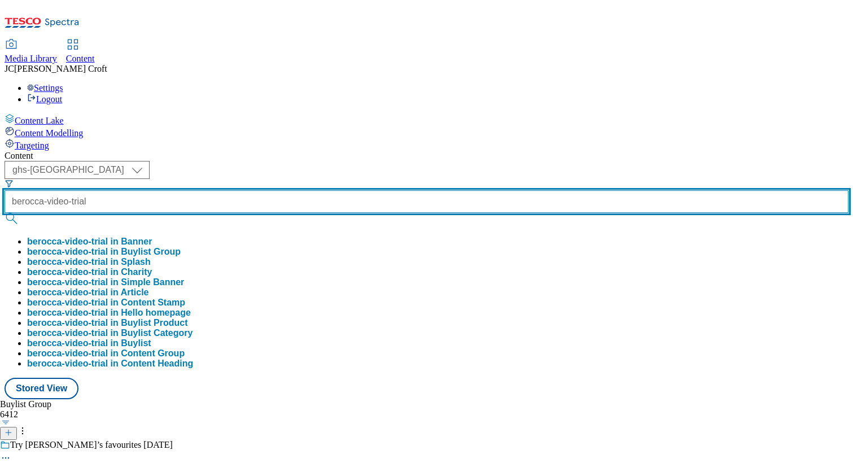
type input "berocca-video-trial"
click at [5, 213] on button "submit" at bounding box center [13, 218] width 16 height 11
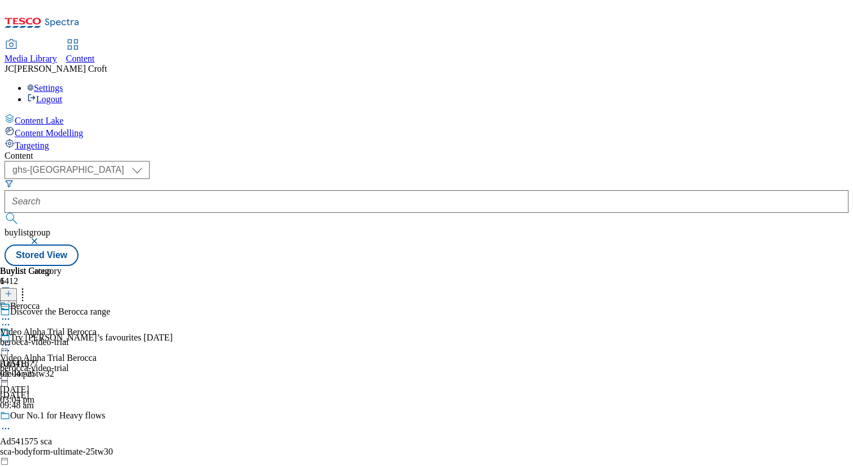
click at [11, 339] on icon at bounding box center [5, 344] width 11 height 11
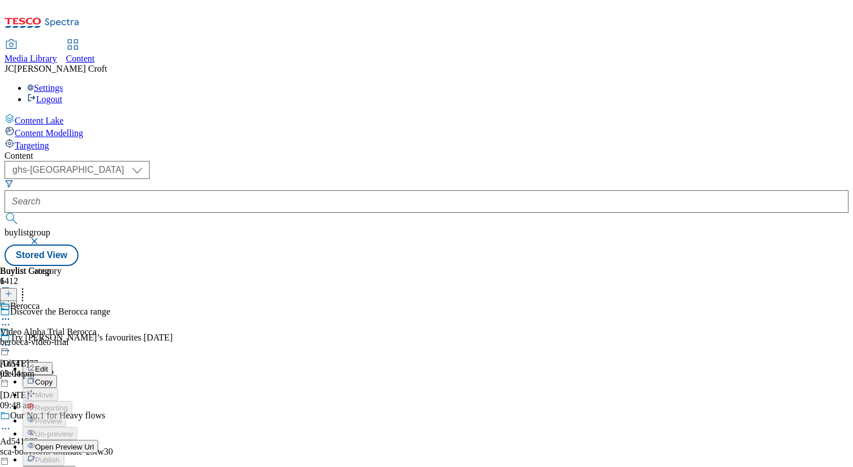
click at [48, 365] on span "Edit" at bounding box center [41, 369] width 13 height 8
select select "tactical"
select select "dunnhumby"
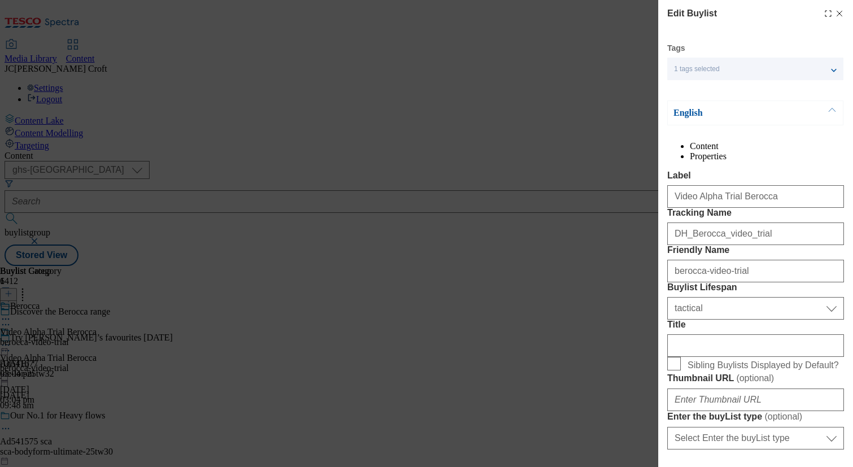
scroll to position [974, 0]
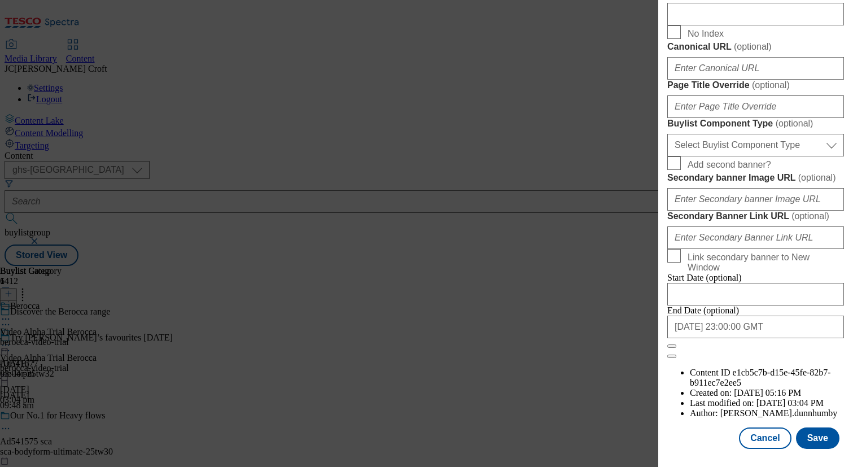
click at [804, 338] on div "2025-09-29 23:00:00 GMT" at bounding box center [756, 327] width 177 height 23
click at [791, 338] on input "2025-09-29 23:00:00 GMT" at bounding box center [756, 327] width 177 height 23
select select "2025"
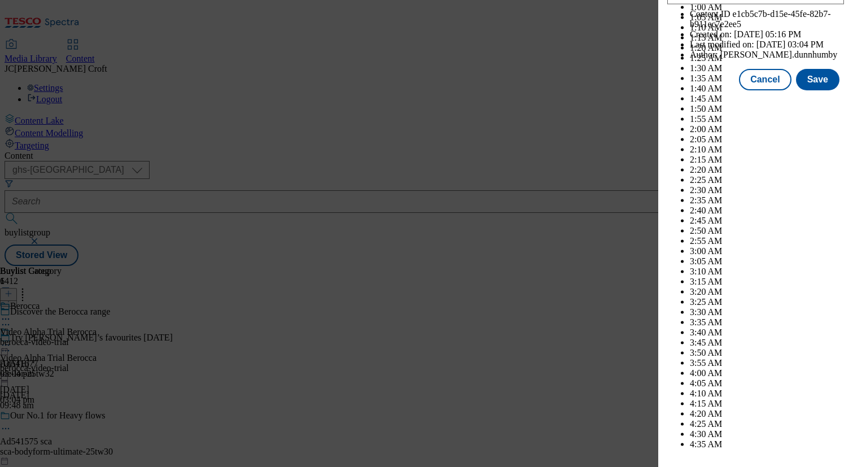
scroll to position [5686, 0]
select select "October"
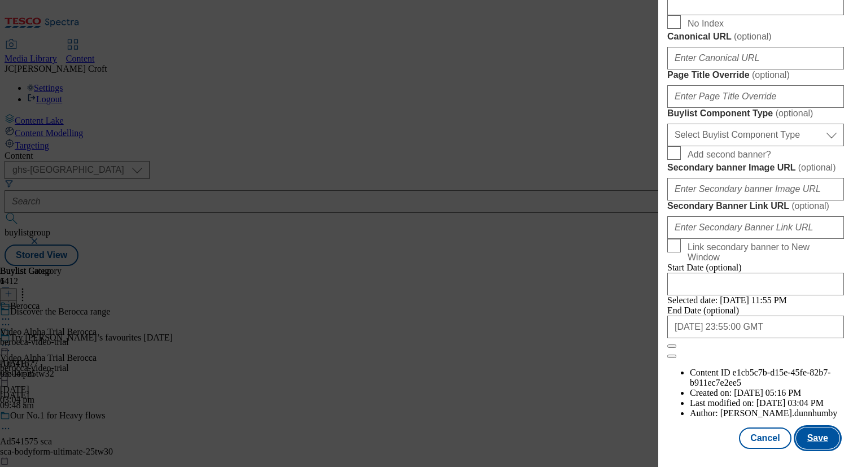
click at [812, 439] on button "Save" at bounding box center [817, 438] width 43 height 21
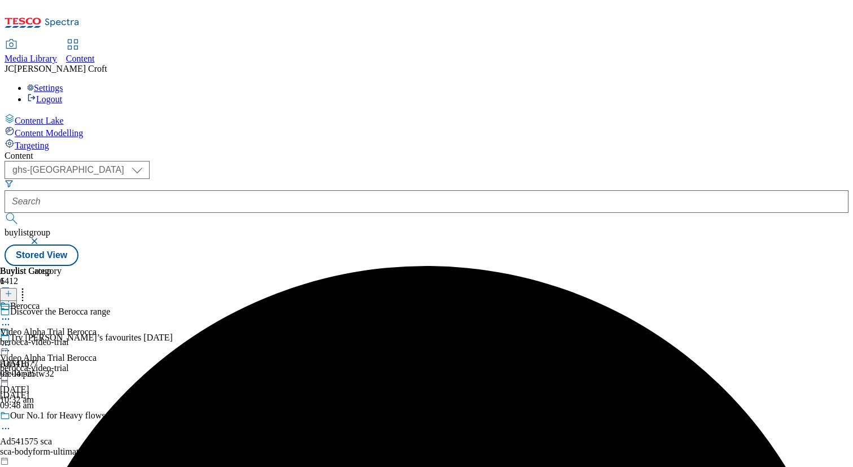
click at [7, 345] on circle at bounding box center [6, 346] width 2 height 2
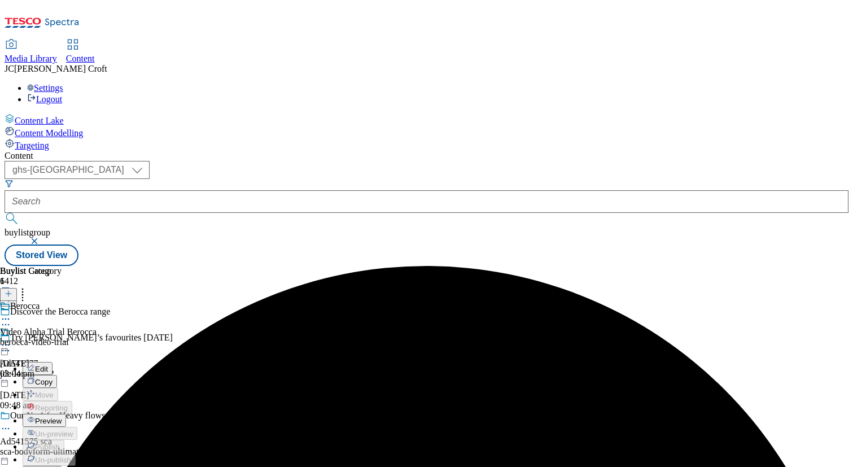
click at [66, 414] on button "Preview" at bounding box center [44, 420] width 43 height 13
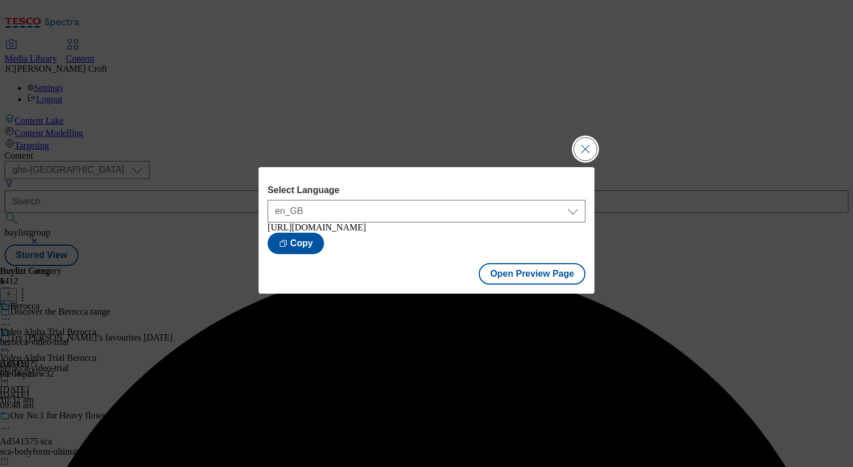
click at [586, 141] on button "Close Modal" at bounding box center [585, 149] width 23 height 23
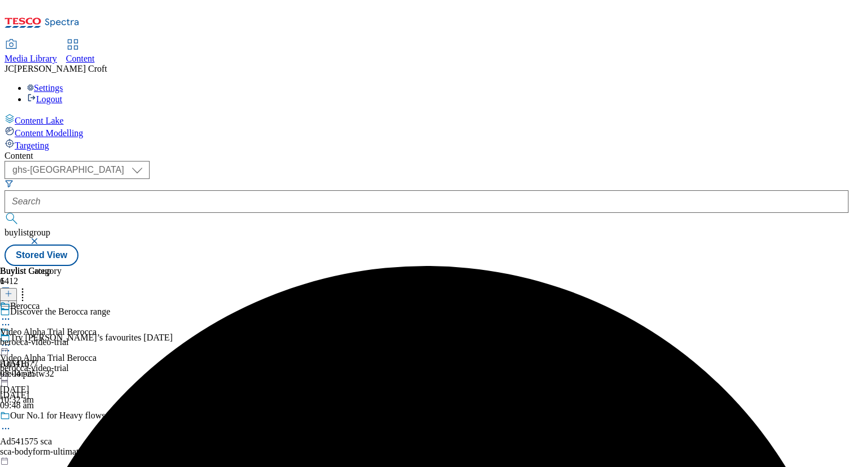
click at [11, 339] on icon at bounding box center [5, 344] width 11 height 11
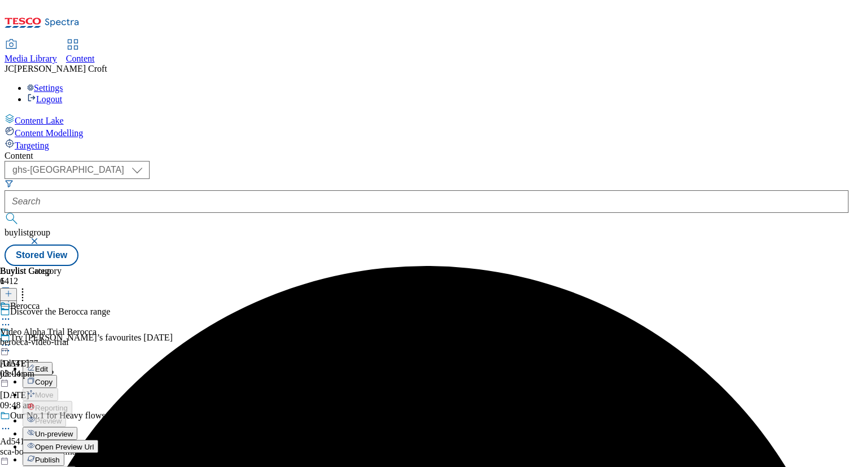
click at [60, 456] on span "Publish" at bounding box center [47, 460] width 25 height 8
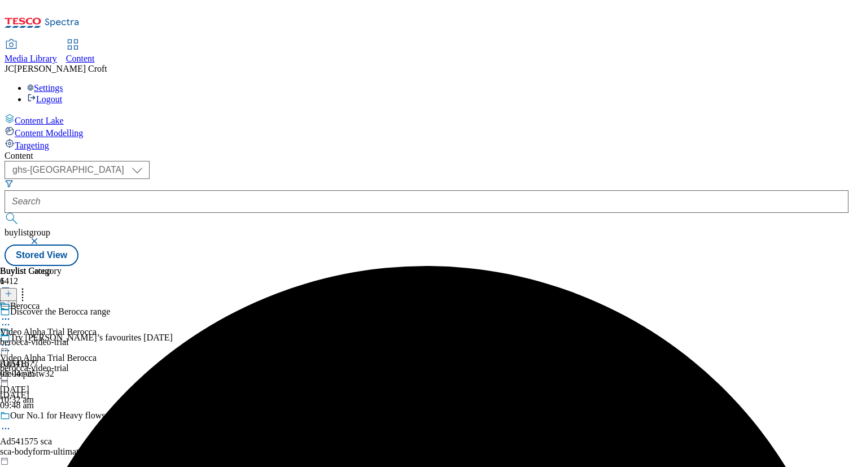
click at [41, 238] on button "button" at bounding box center [35, 241] width 11 height 7
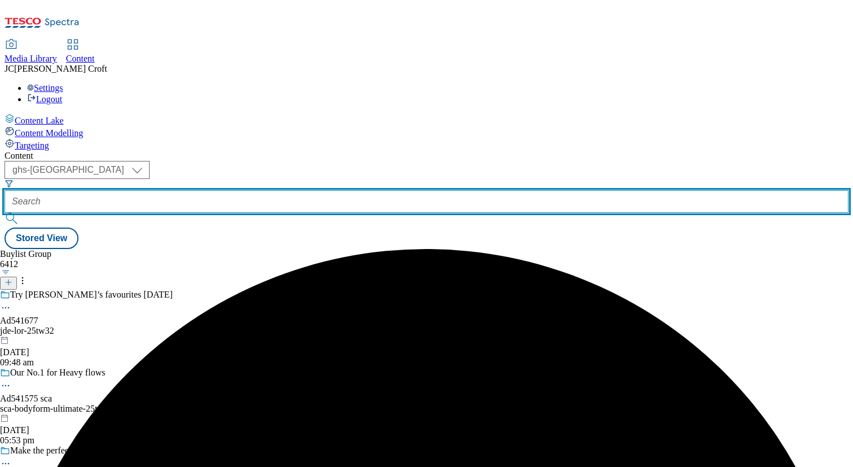
click at [274, 190] on input "text" at bounding box center [427, 201] width 844 height 23
paste input "perrigocompeed-video-trial"
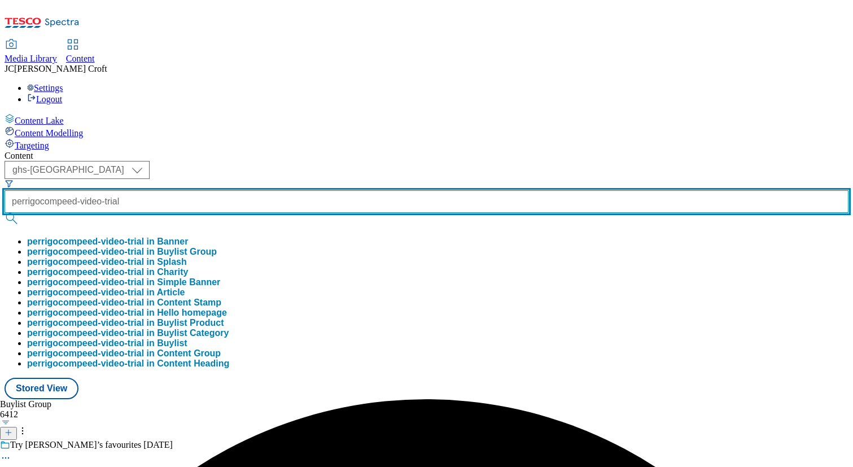
scroll to position [0, 18]
type input "perrigocompeed-video-trial"
click at [5, 213] on button "submit" at bounding box center [13, 218] width 16 height 11
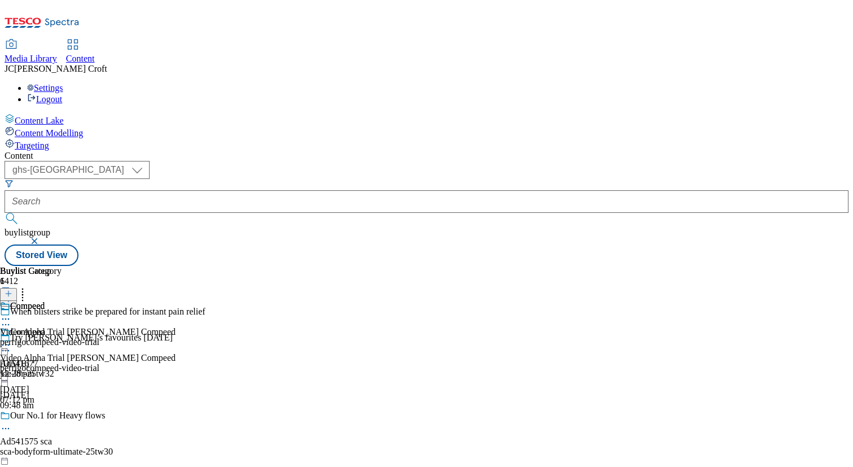
click at [11, 339] on icon at bounding box center [5, 344] width 11 height 11
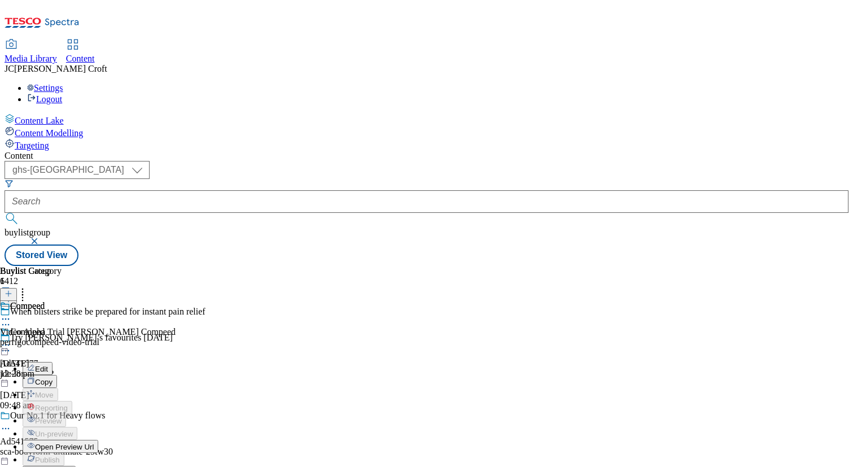
click at [48, 365] on span "Edit" at bounding box center [41, 369] width 13 height 8
select select "tactical"
select select "supplier funded long term >4 weeks"
select select "dunnhumby"
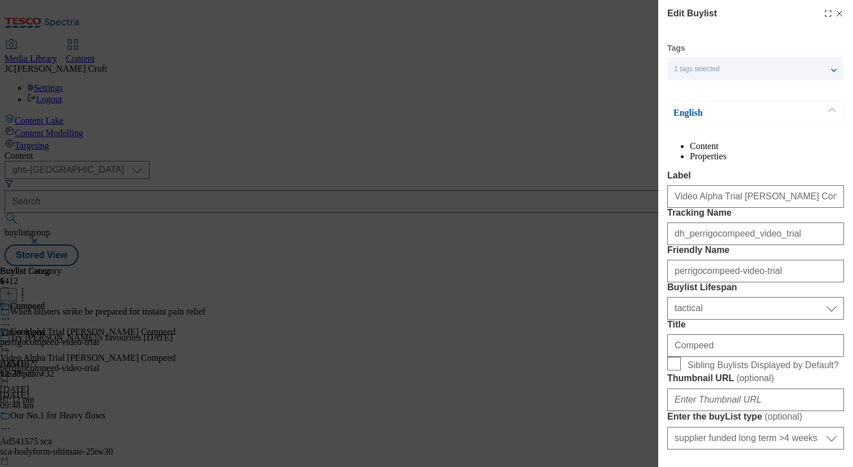
scroll to position [974, 0]
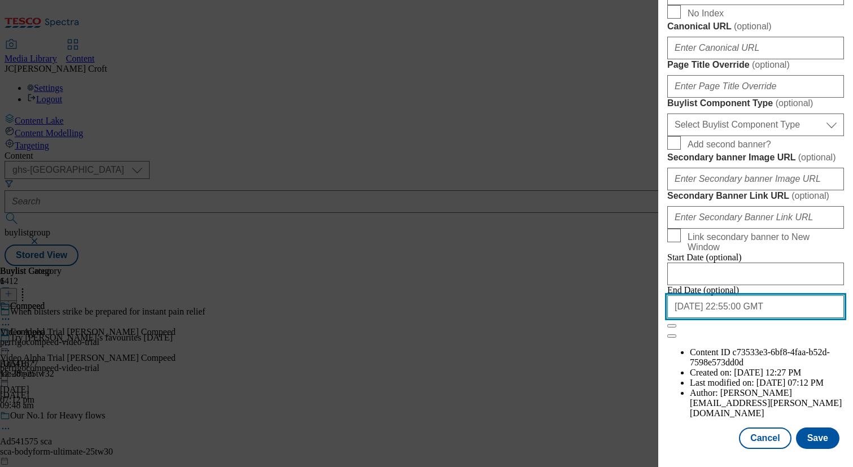
click at [764, 318] on input "2025-09-30 22:55:00 GMT" at bounding box center [756, 306] width 177 height 23
select select "2025"
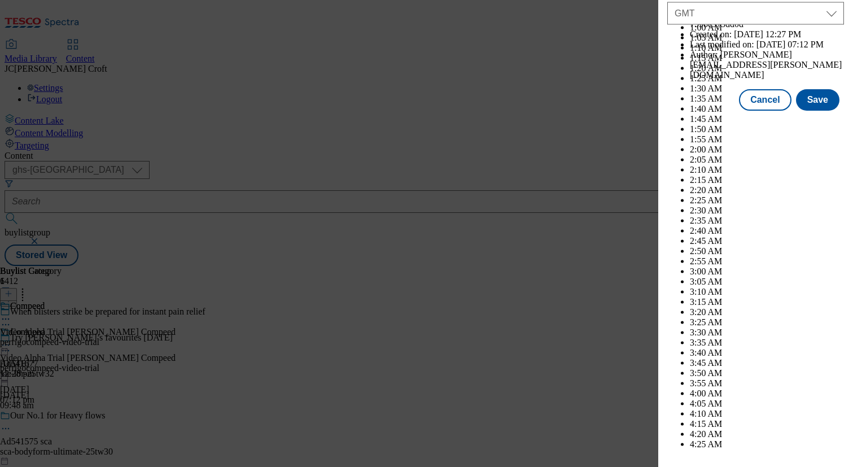
scroll to position [5665, 0]
select select "October"
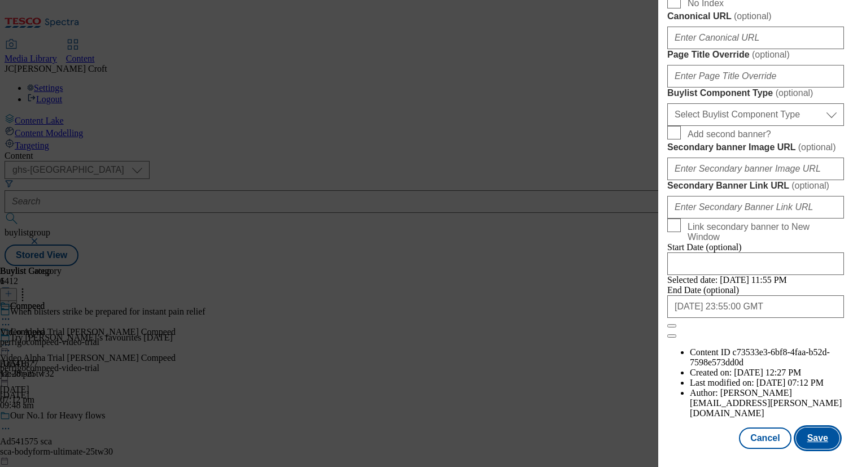
click at [813, 437] on button "Save" at bounding box center [817, 438] width 43 height 21
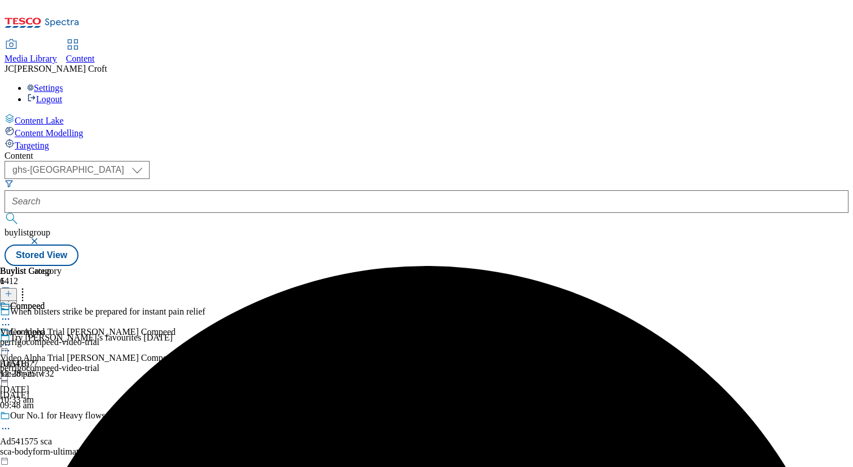
click at [11, 339] on icon at bounding box center [5, 344] width 11 height 11
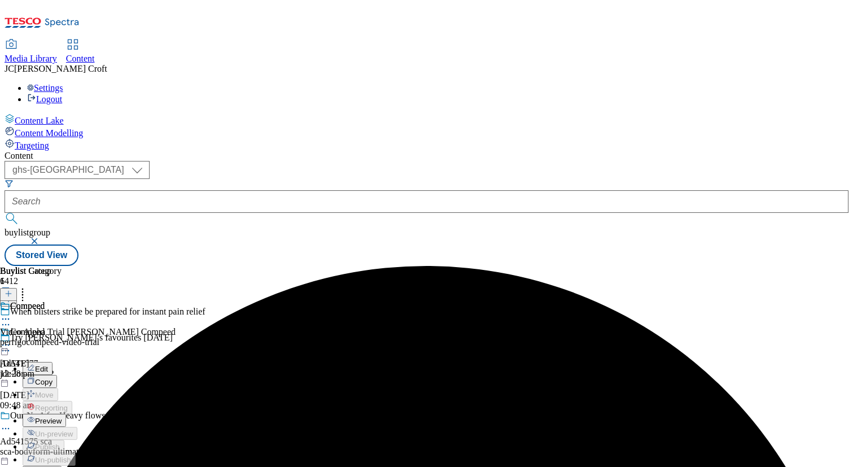
click at [62, 417] on span "Preview" at bounding box center [48, 421] width 27 height 8
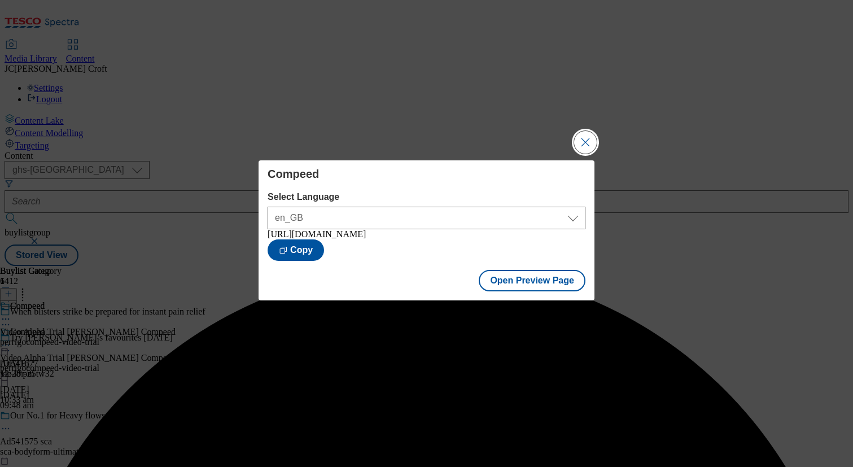
click at [585, 141] on button "Close Modal" at bounding box center [585, 142] width 23 height 23
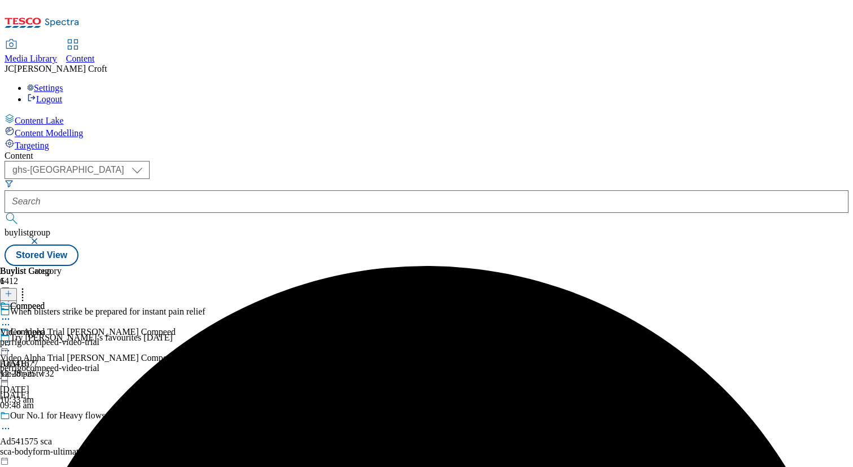
click at [11, 339] on icon at bounding box center [5, 344] width 11 height 11
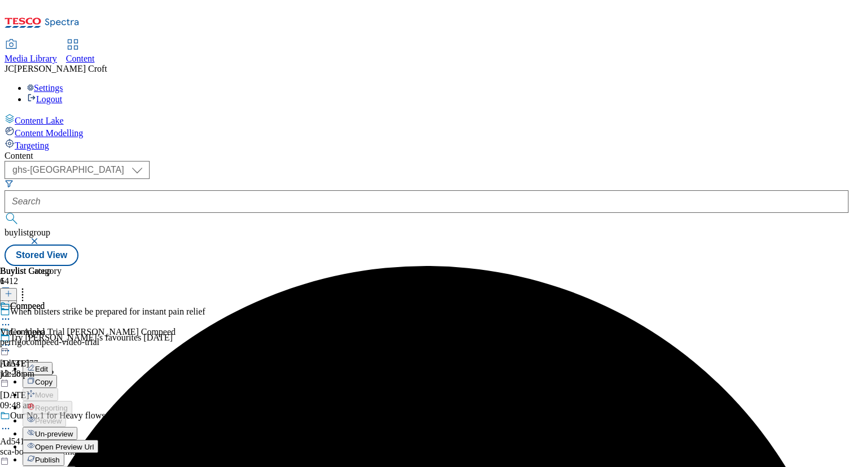
click at [60, 456] on span "Publish" at bounding box center [47, 460] width 25 height 8
